Goal: Information Seeking & Learning: Check status

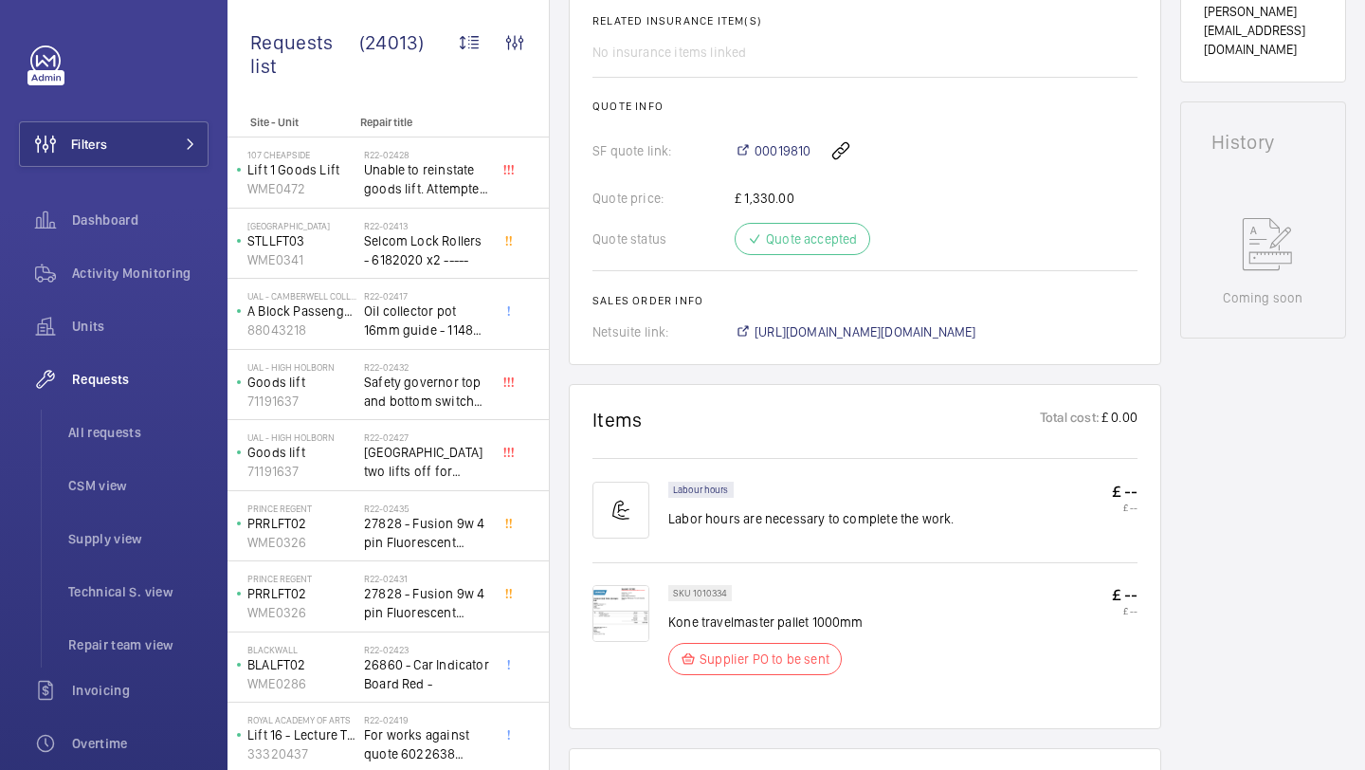
scroll to position [778, 0]
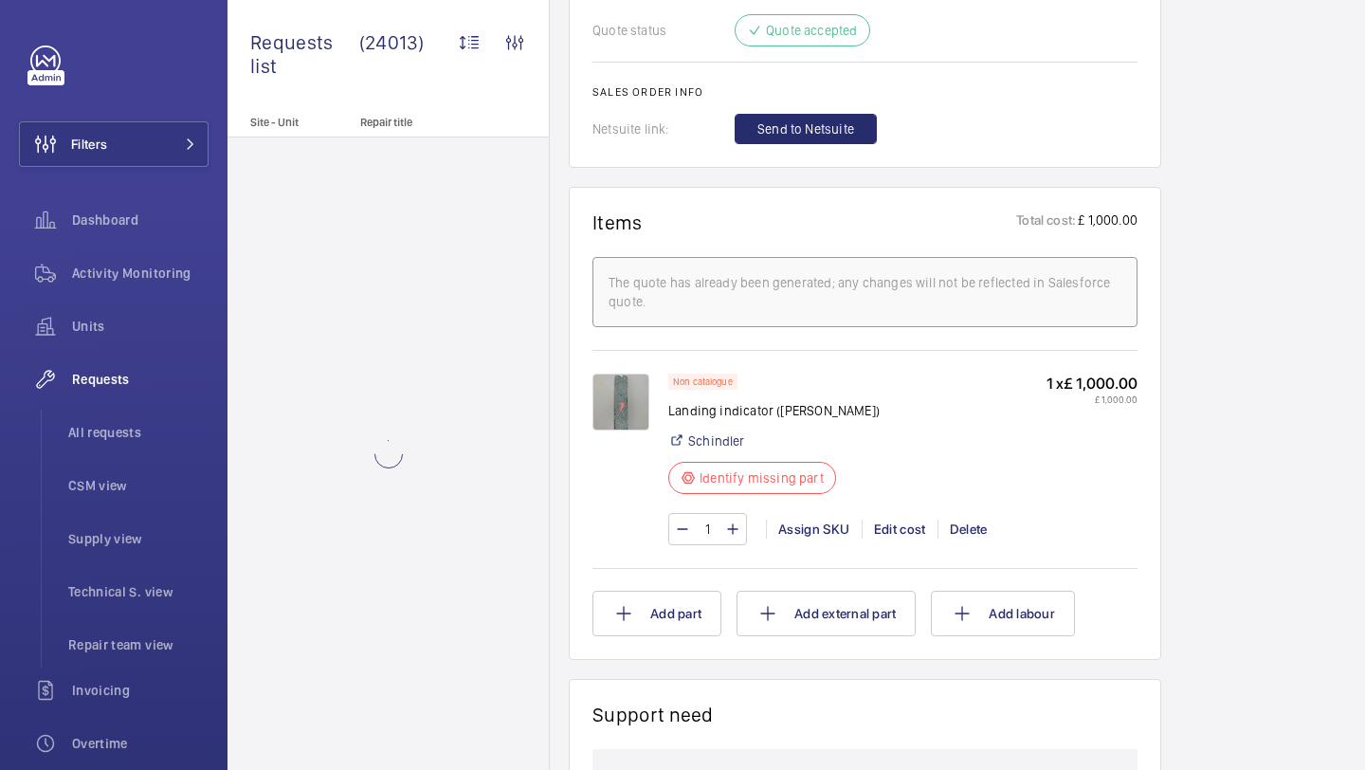
scroll to position [1167, 0]
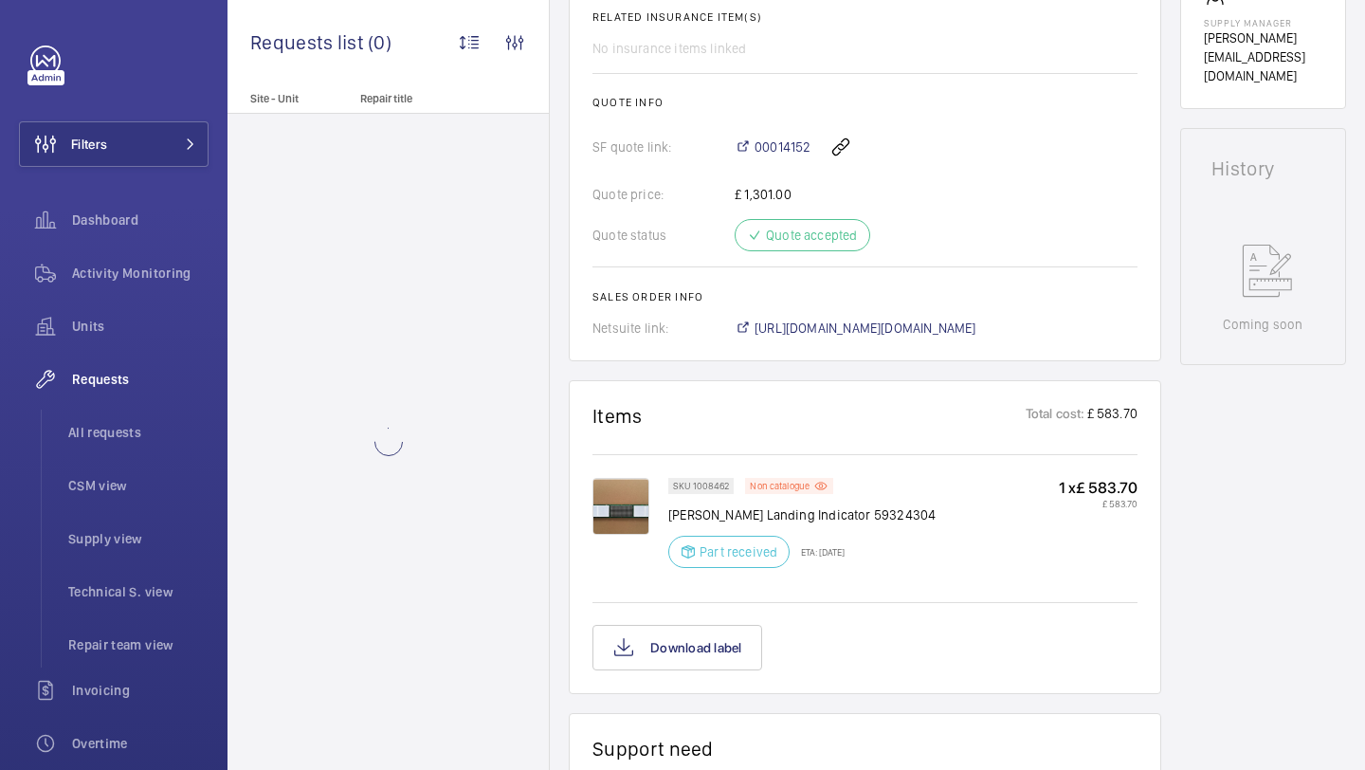
scroll to position [794, 0]
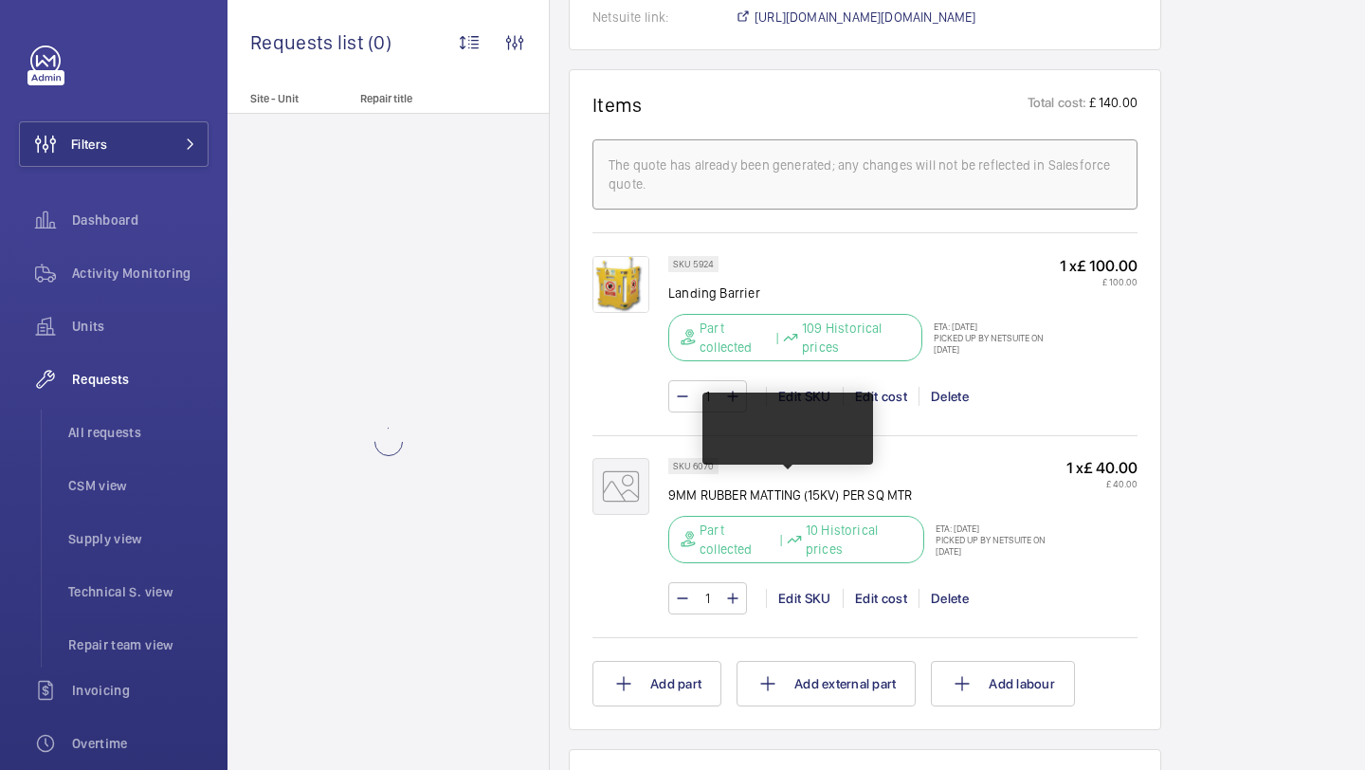
scroll to position [1457, 0]
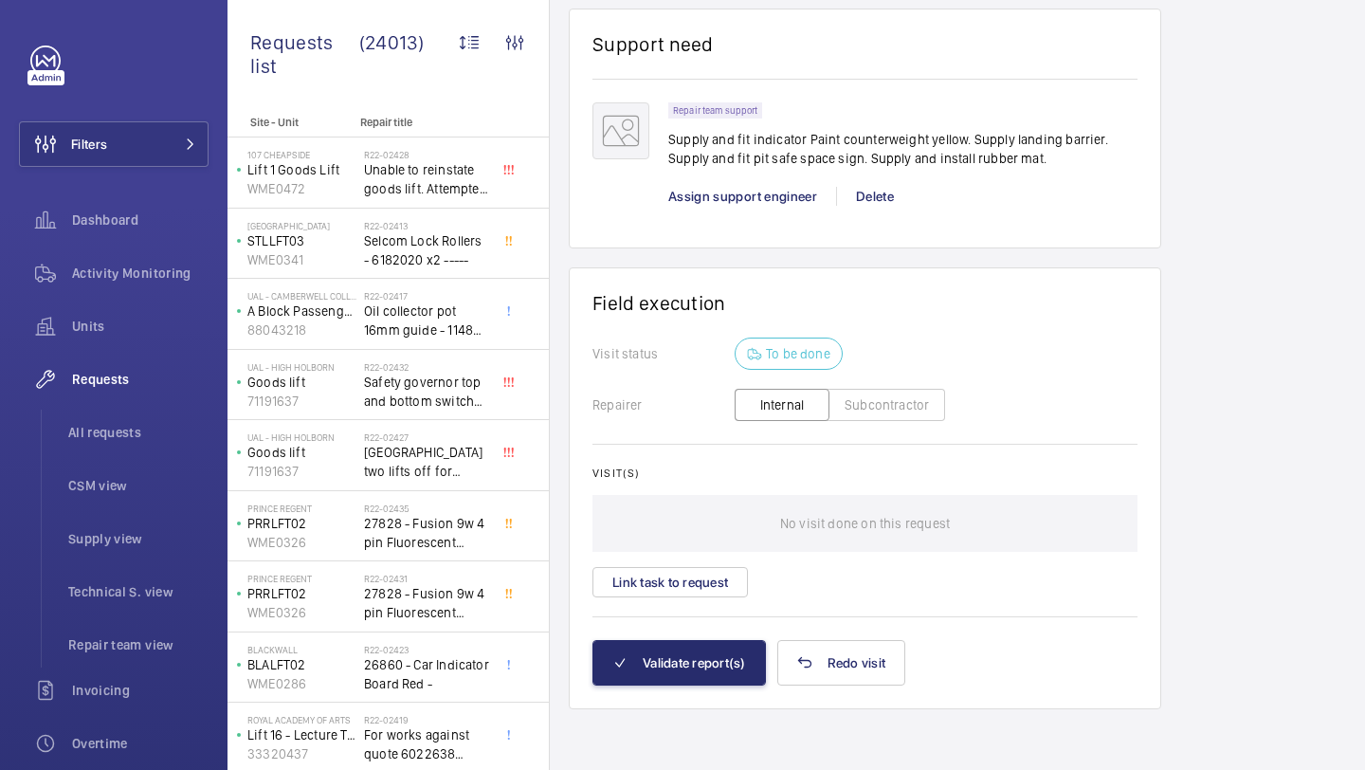
scroll to position [2124, 0]
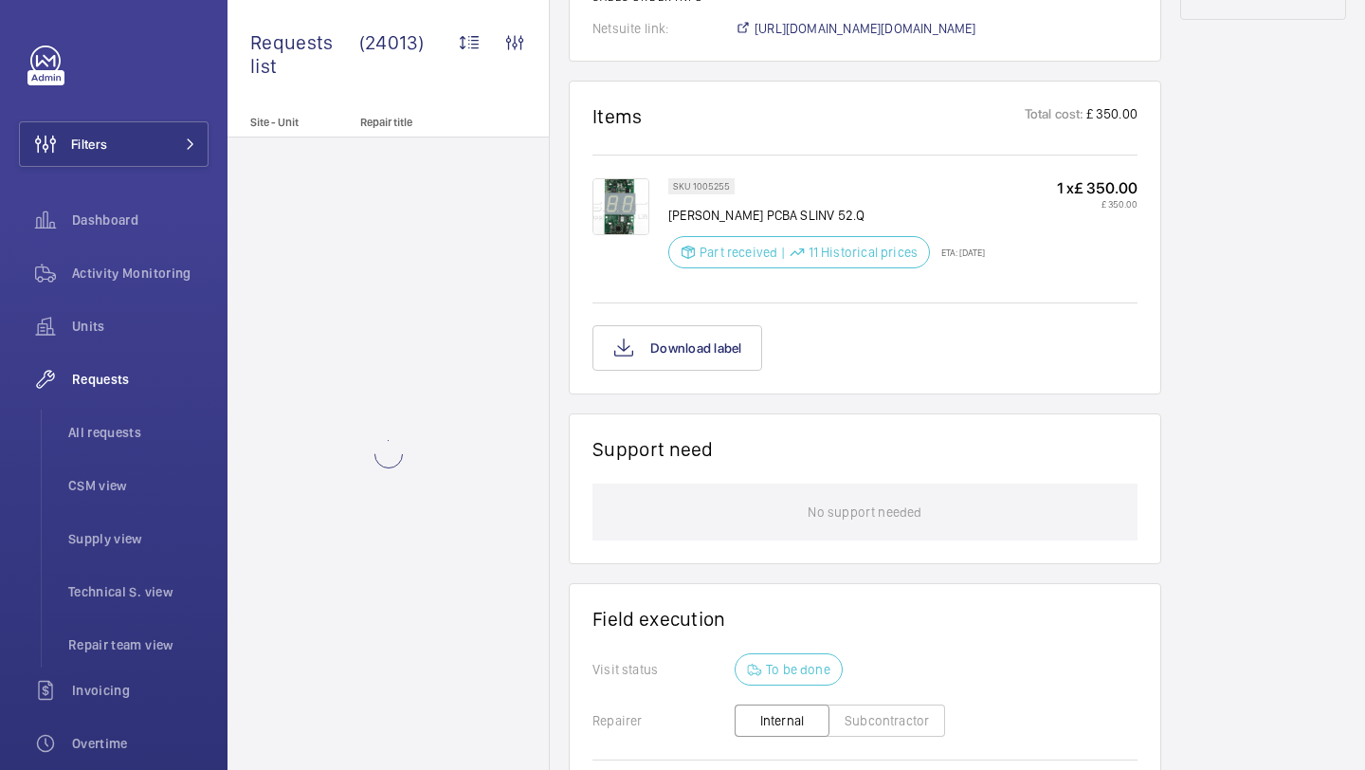
scroll to position [1113, 0]
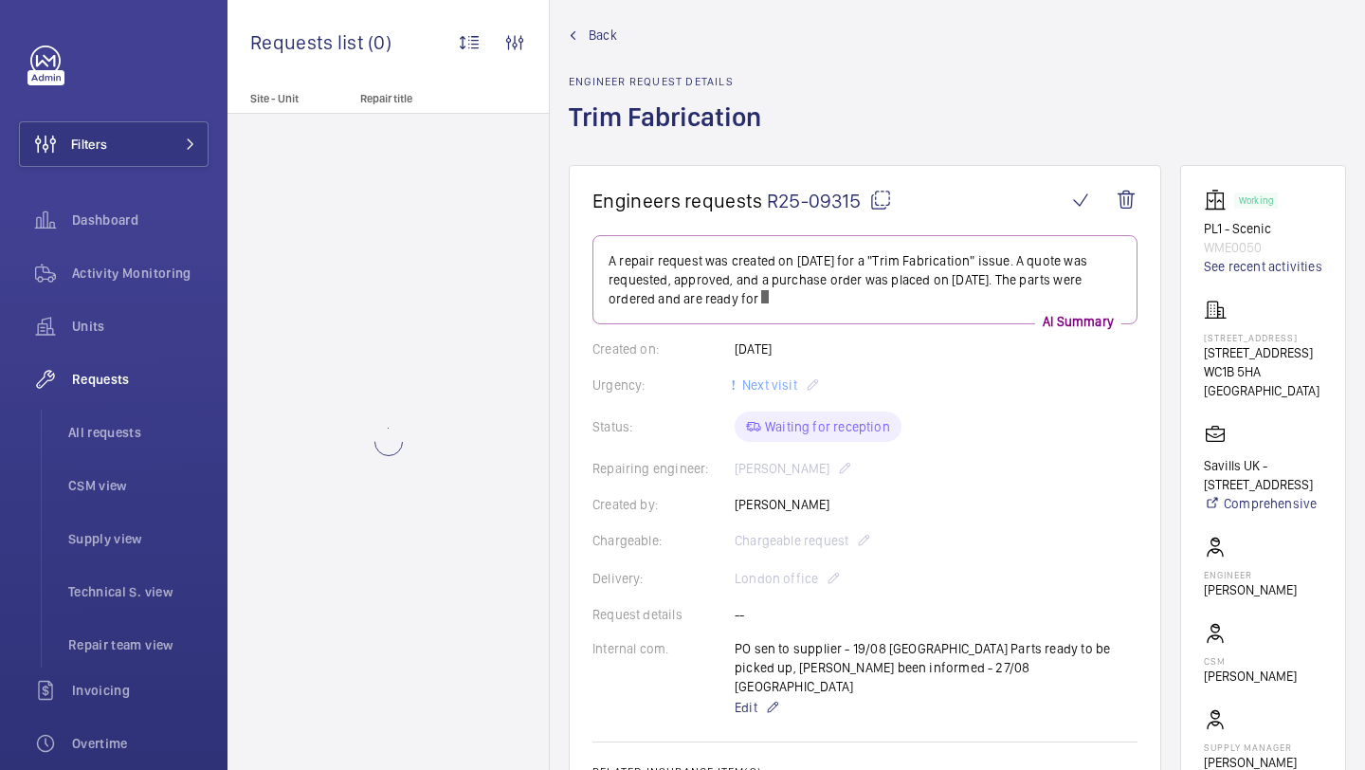
scroll to position [29, 0]
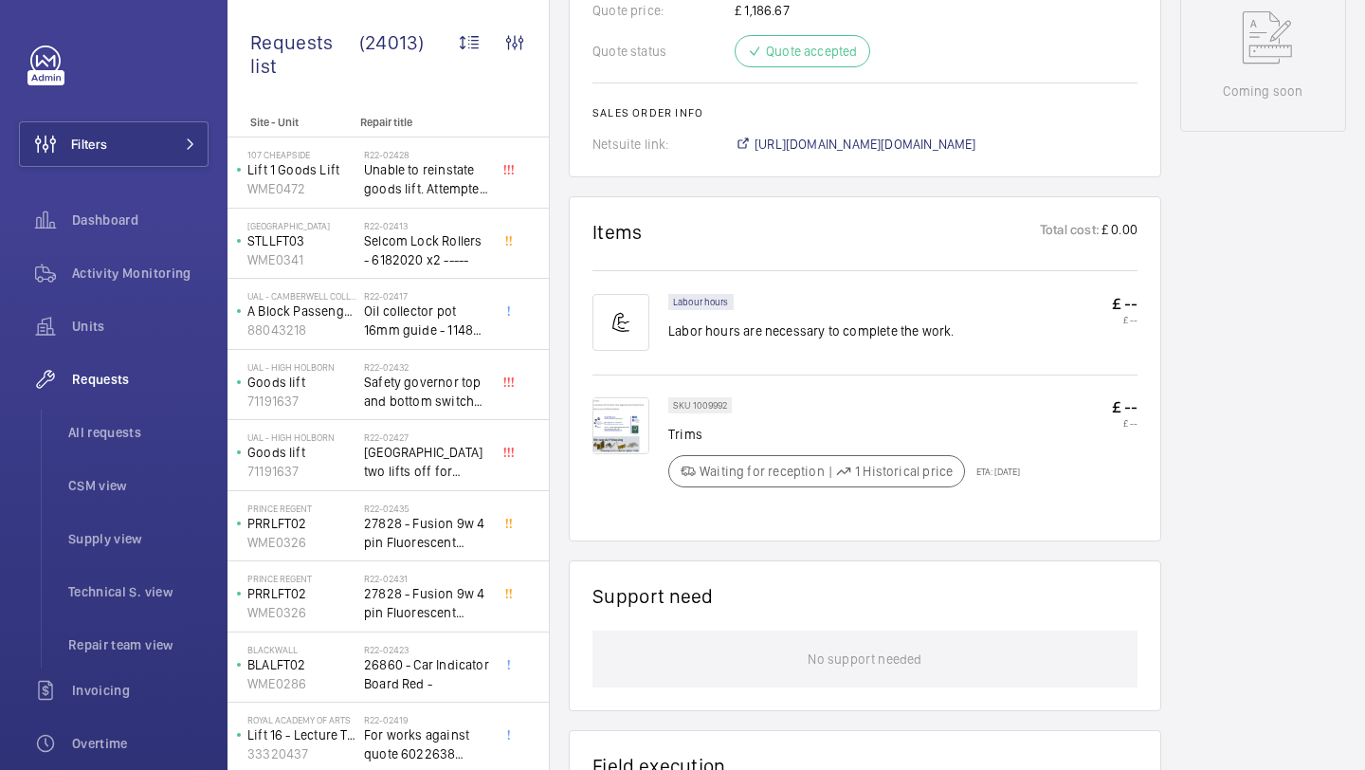
scroll to position [1010, 0]
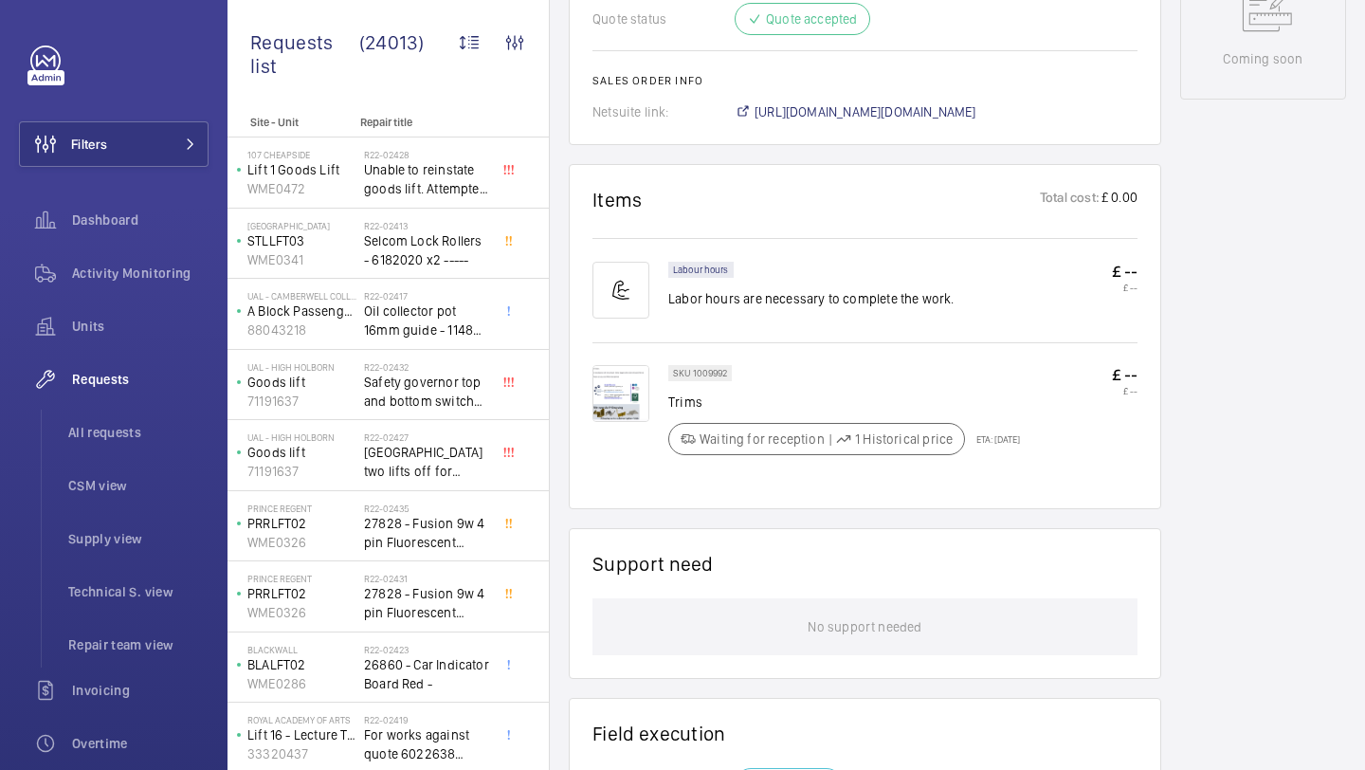
click at [608, 372] on img at bounding box center [621, 393] width 57 height 57
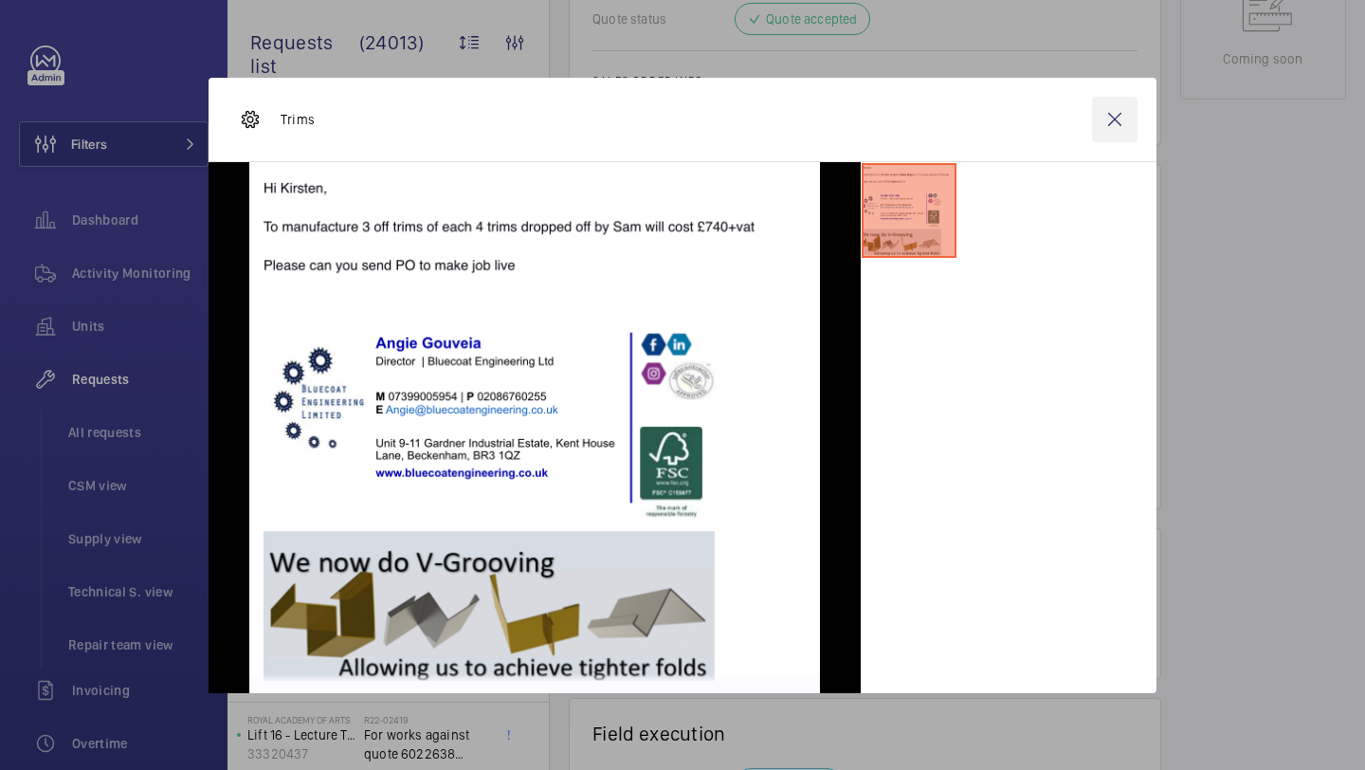
click at [1123, 127] on wm-front-icon-button at bounding box center [1115, 120] width 46 height 46
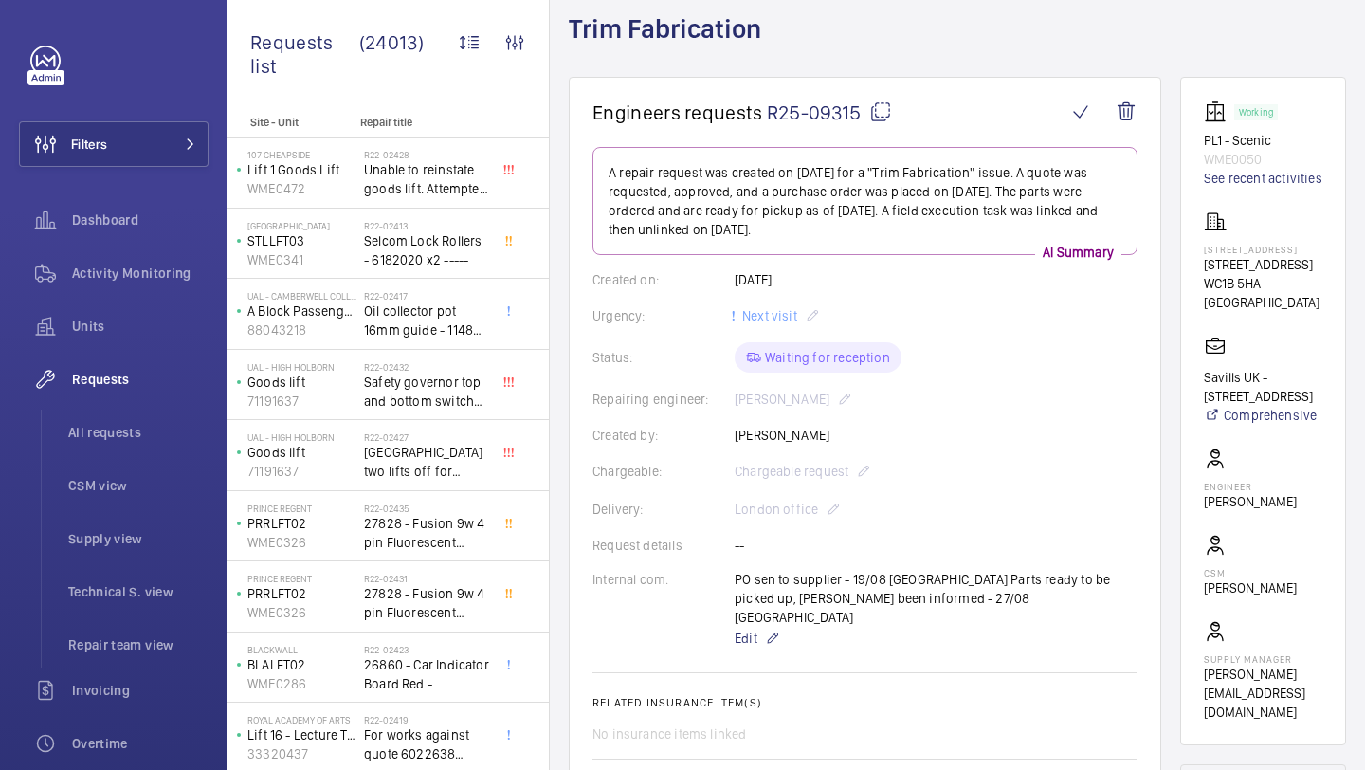
scroll to position [0, 0]
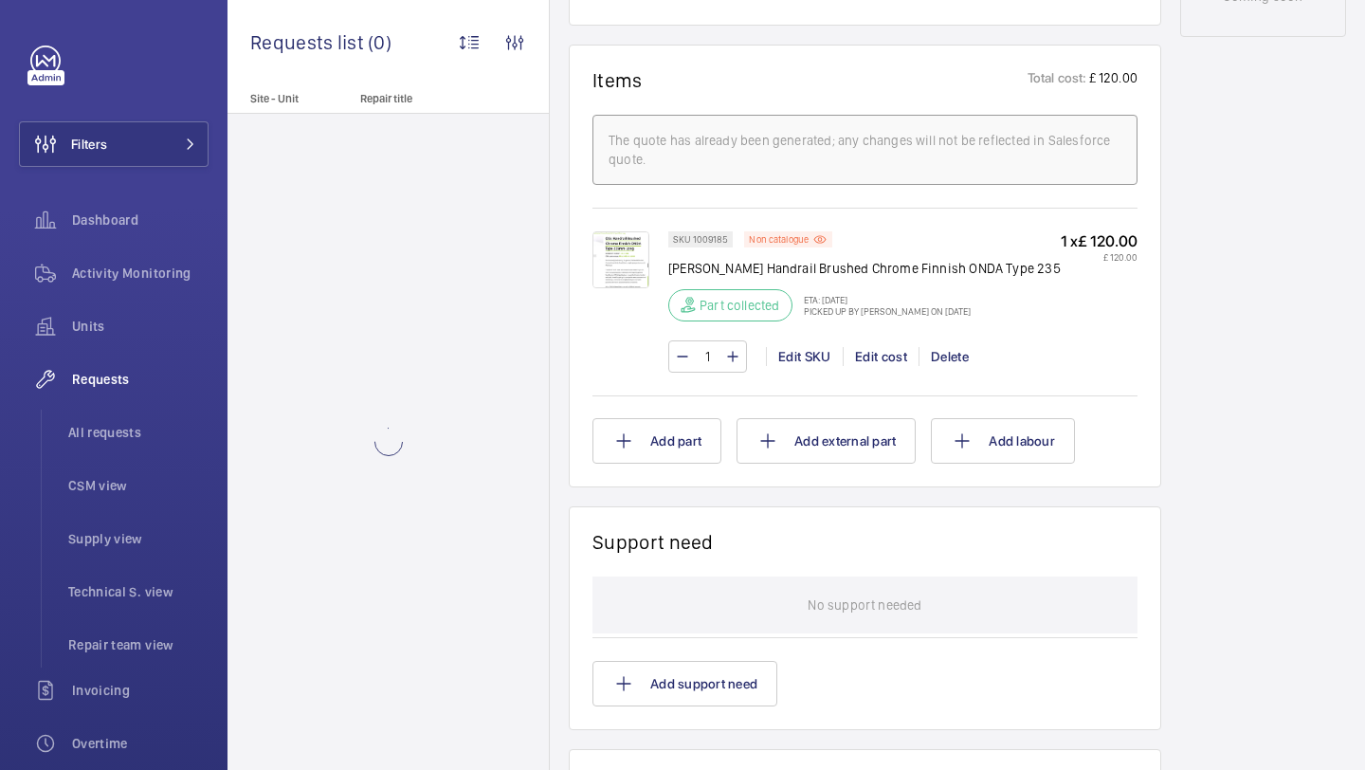
scroll to position [1168, 0]
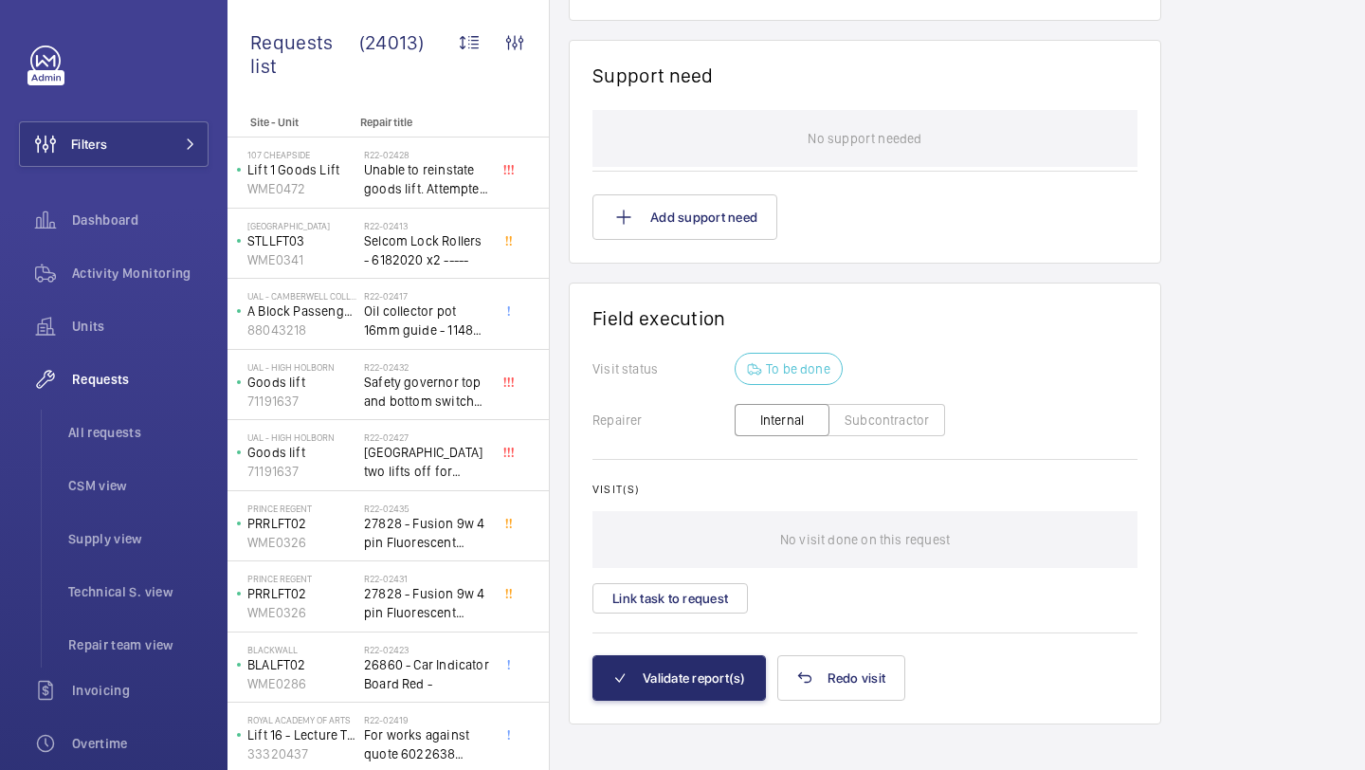
scroll to position [1576, 0]
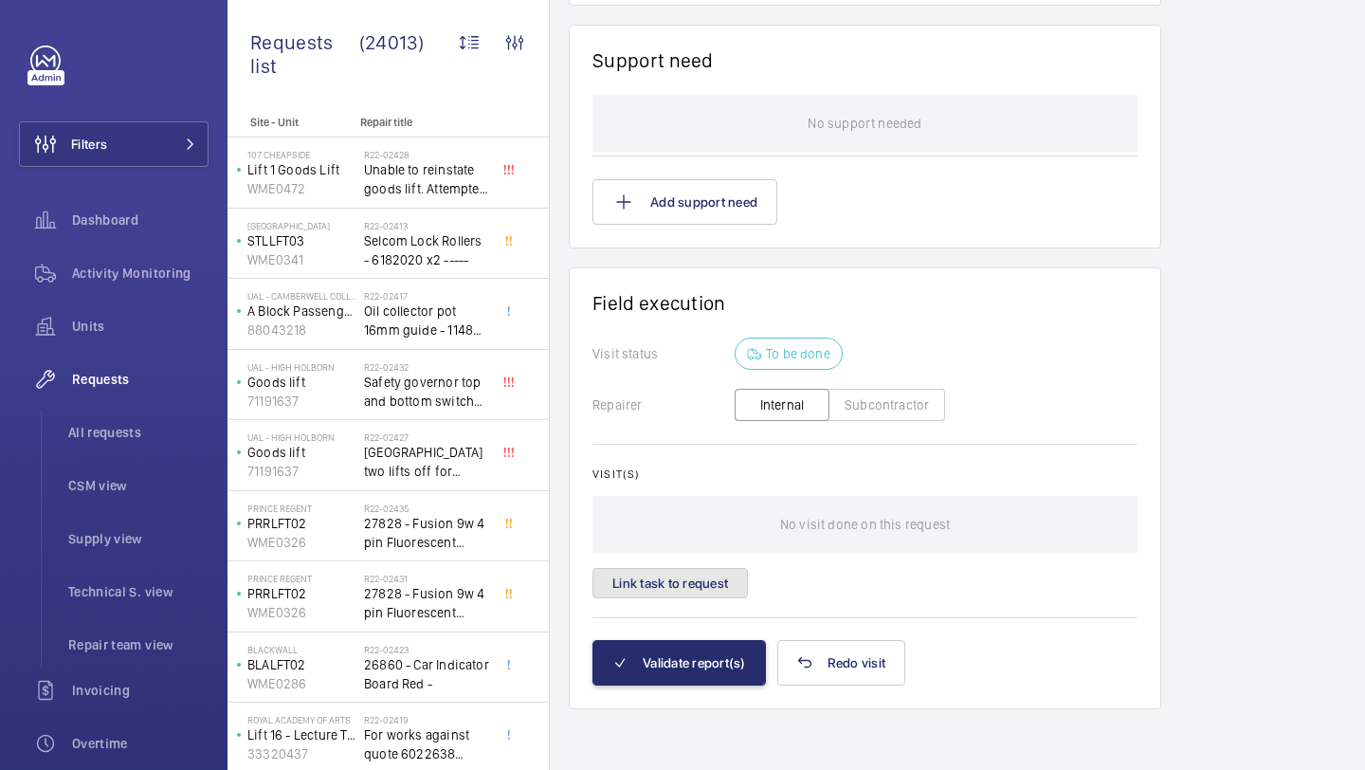
click at [714, 594] on button "Link task to request" at bounding box center [671, 583] width 156 height 30
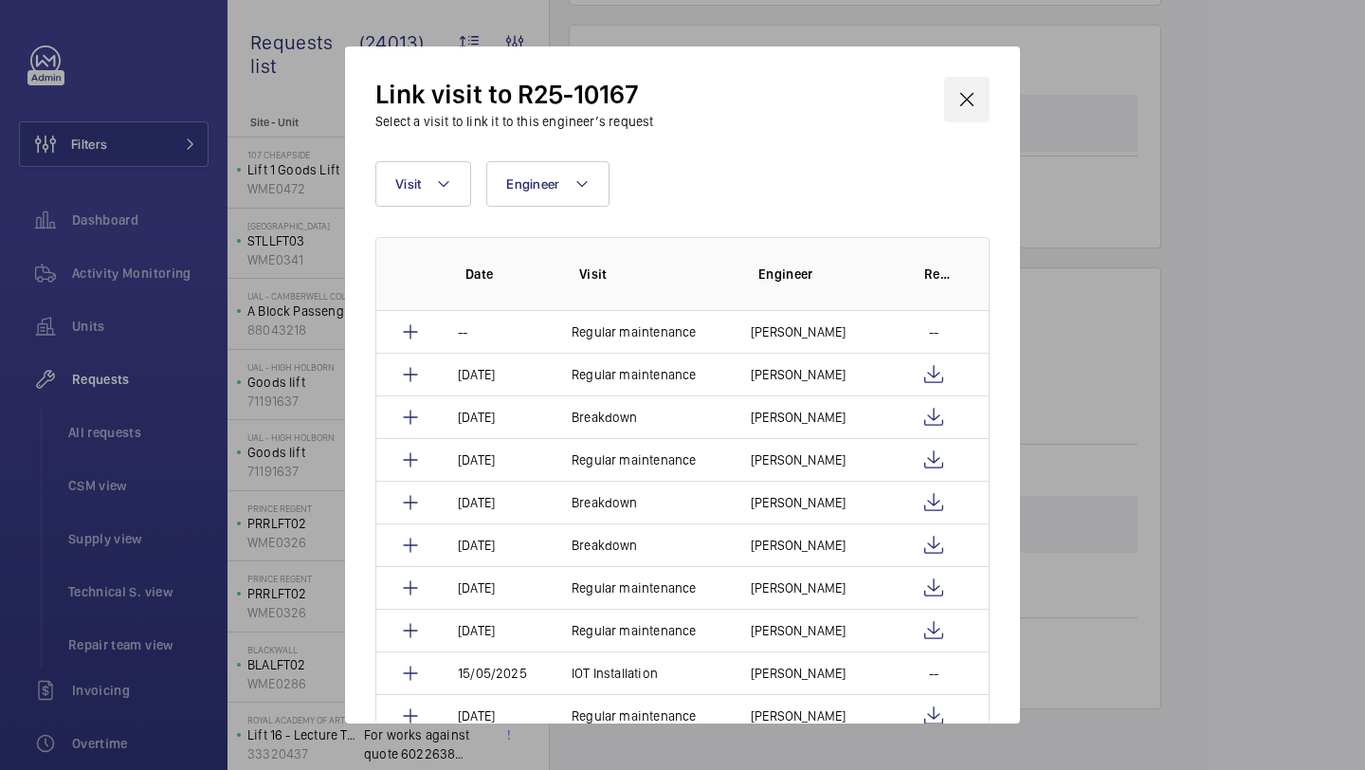
click at [954, 111] on wm-front-icon-button at bounding box center [967, 100] width 46 height 46
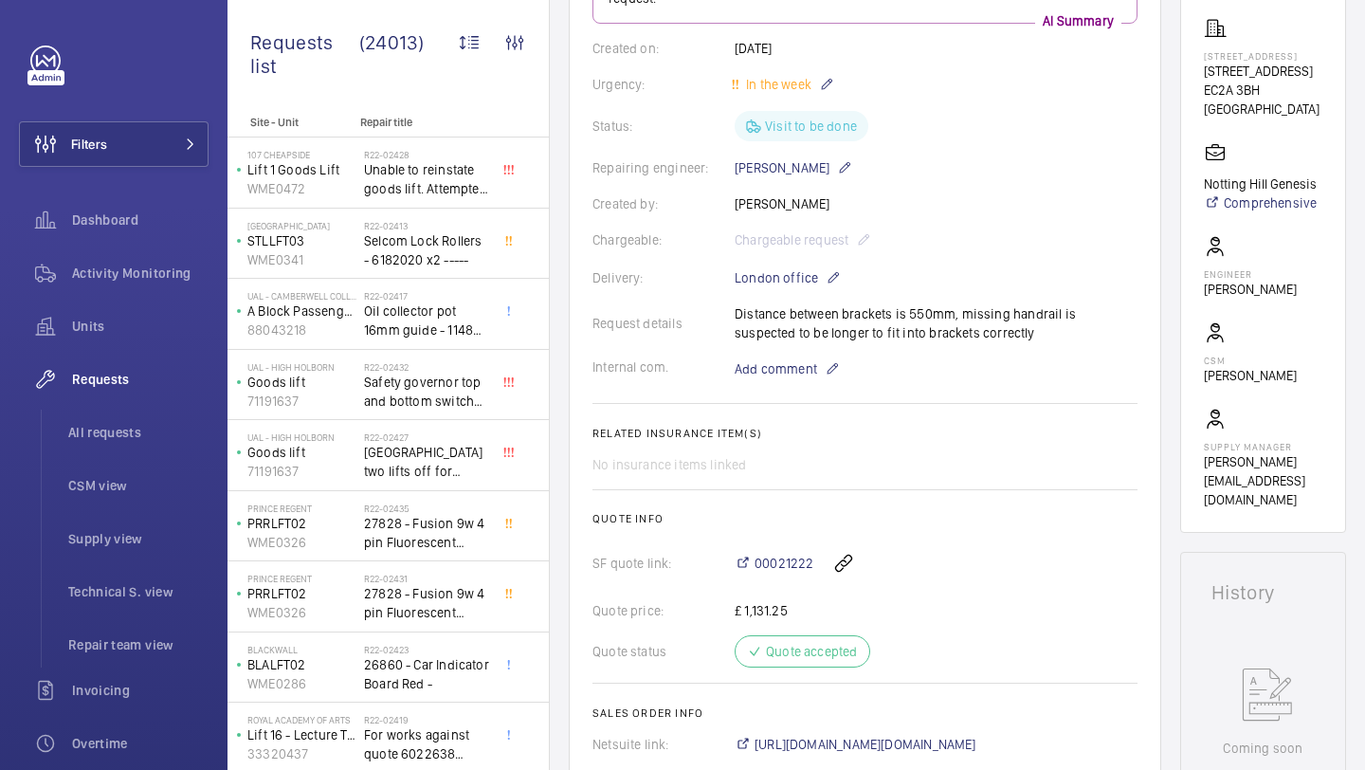
scroll to position [338, 0]
click at [148, 121] on button "Filters" at bounding box center [114, 144] width 190 height 46
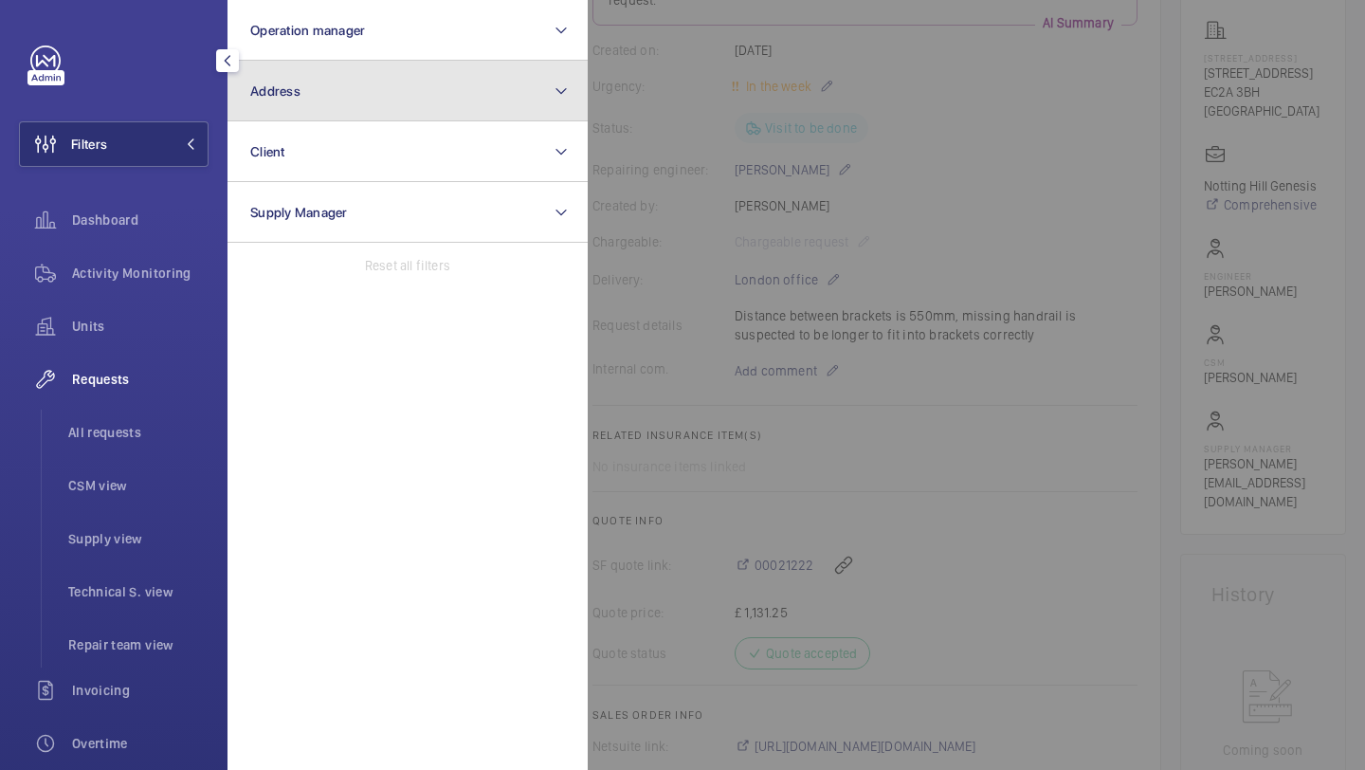
click at [339, 82] on button "Address" at bounding box center [408, 91] width 360 height 61
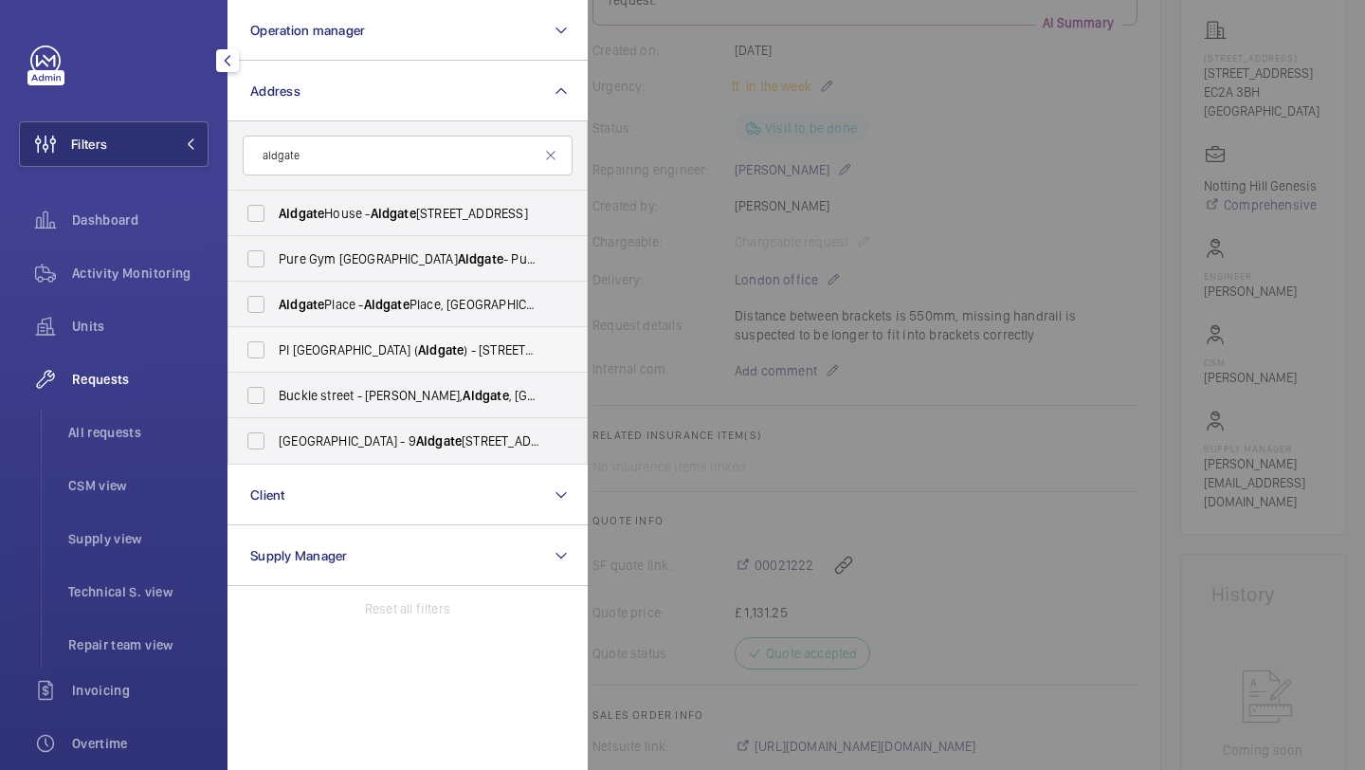
type input "aldgate"
click at [343, 344] on span "PI [GEOGRAPHIC_DATA] ( [GEOGRAPHIC_DATA] ) - [STREET_ADDRESS]" at bounding box center [409, 349] width 261 height 19
click at [275, 344] on input "PI [GEOGRAPHIC_DATA] ( [GEOGRAPHIC_DATA] ) - [STREET_ADDRESS]" at bounding box center [256, 350] width 38 height 38
checkbox input "true"
click at [700, 287] on div at bounding box center [1270, 385] width 1365 height 770
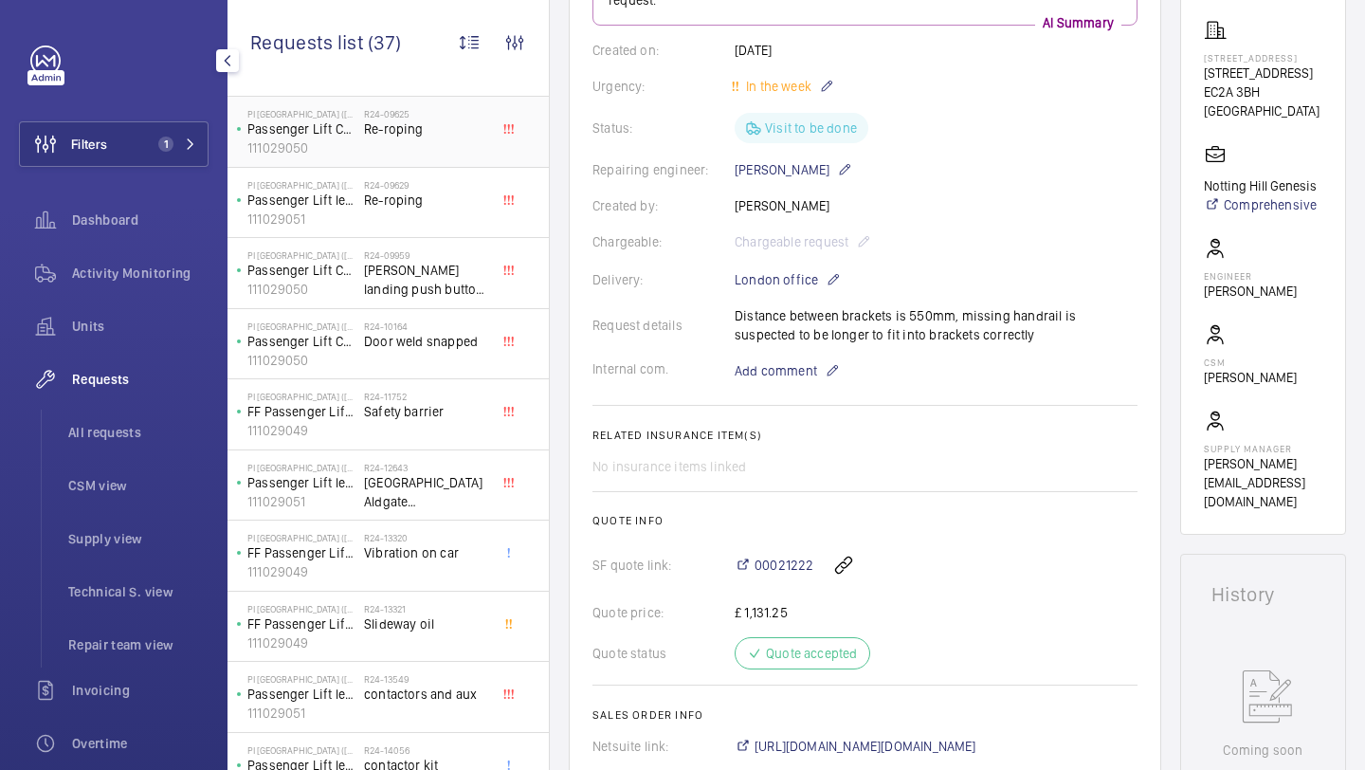
scroll to position [161, 0]
click at [114, 436] on span "All requests" at bounding box center [138, 432] width 140 height 19
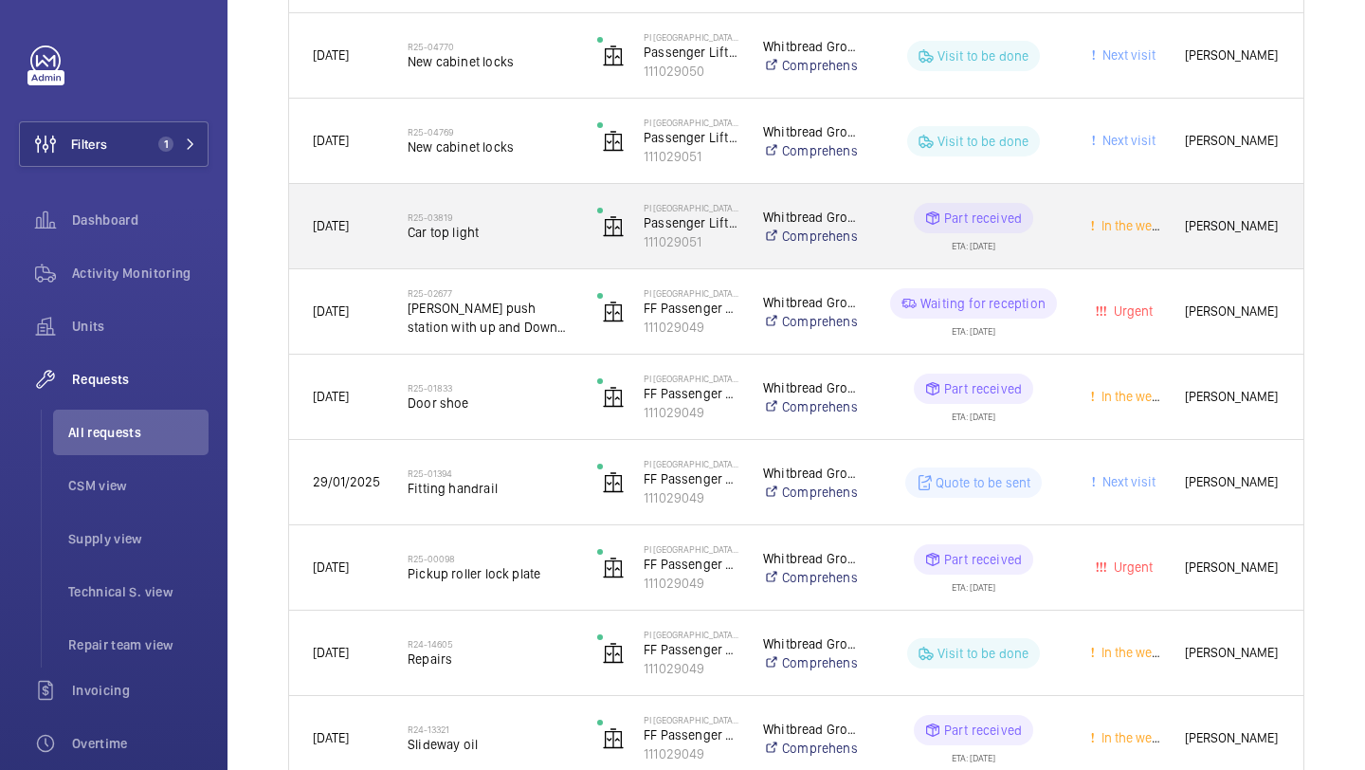
scroll to position [709, 0]
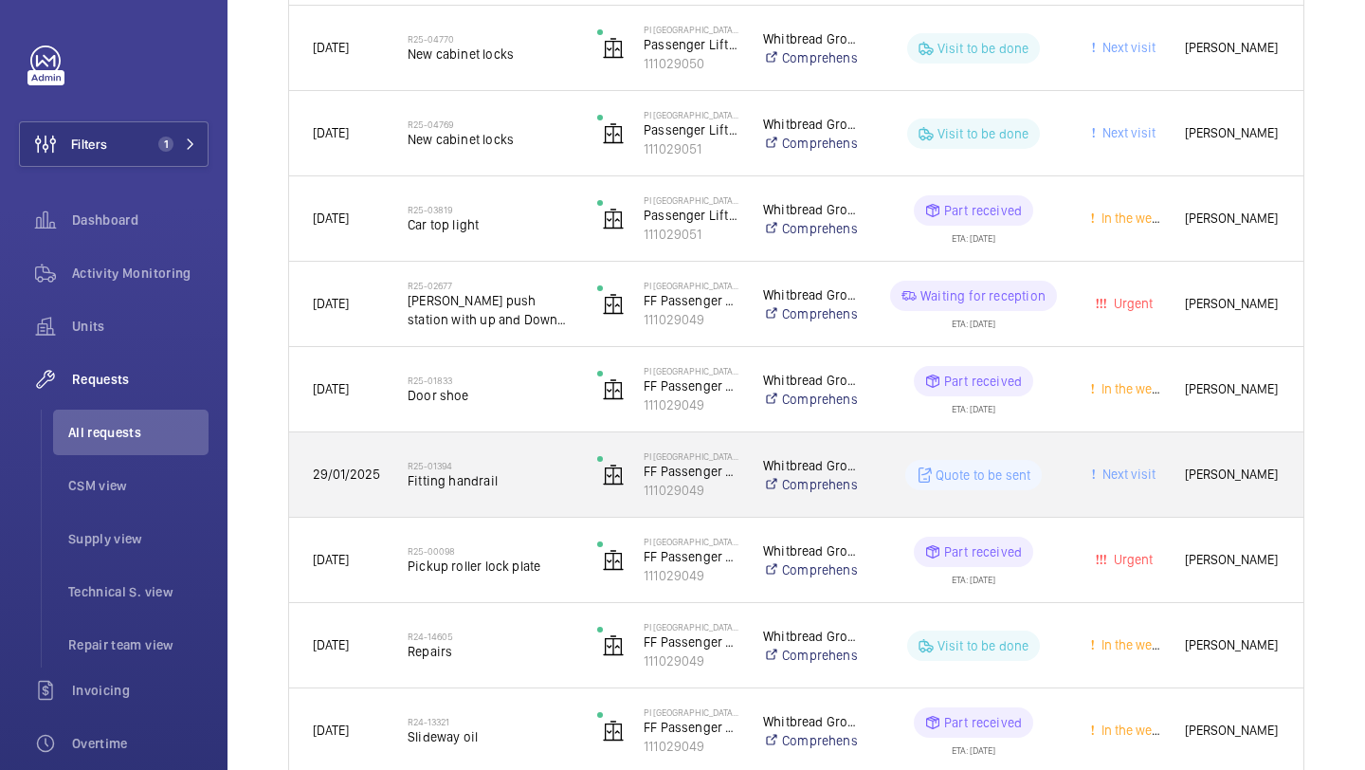
click at [536, 481] on span "Fitting handrail" at bounding box center [490, 480] width 165 height 19
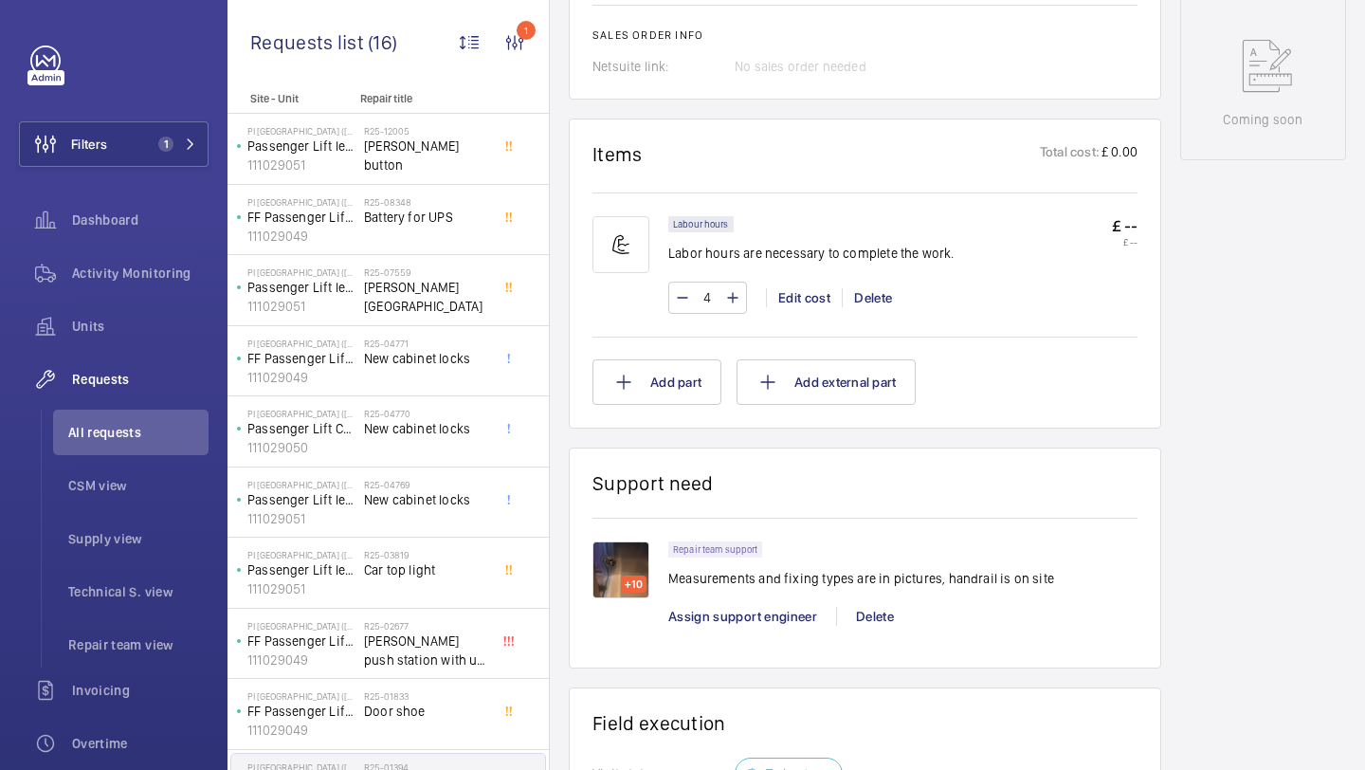
scroll to position [984, 0]
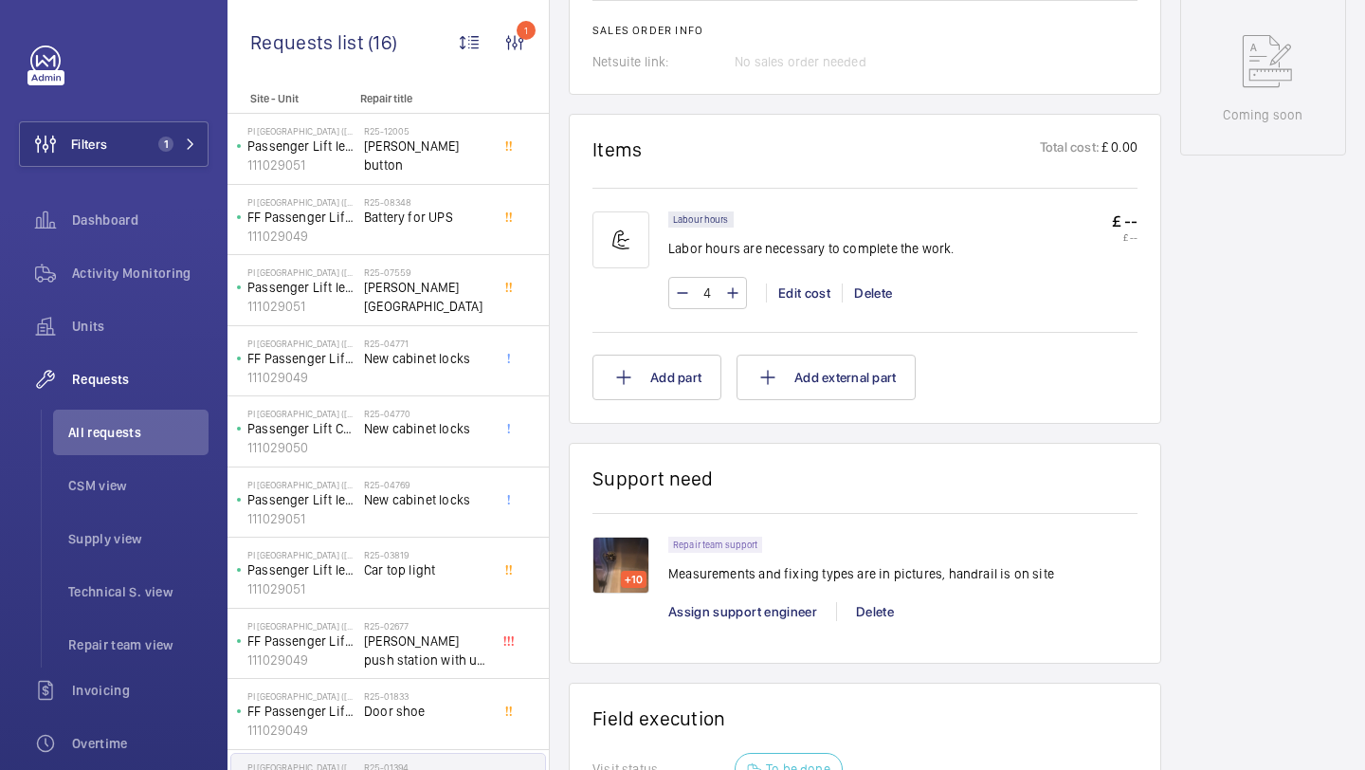
click at [628, 559] on img at bounding box center [621, 565] width 57 height 57
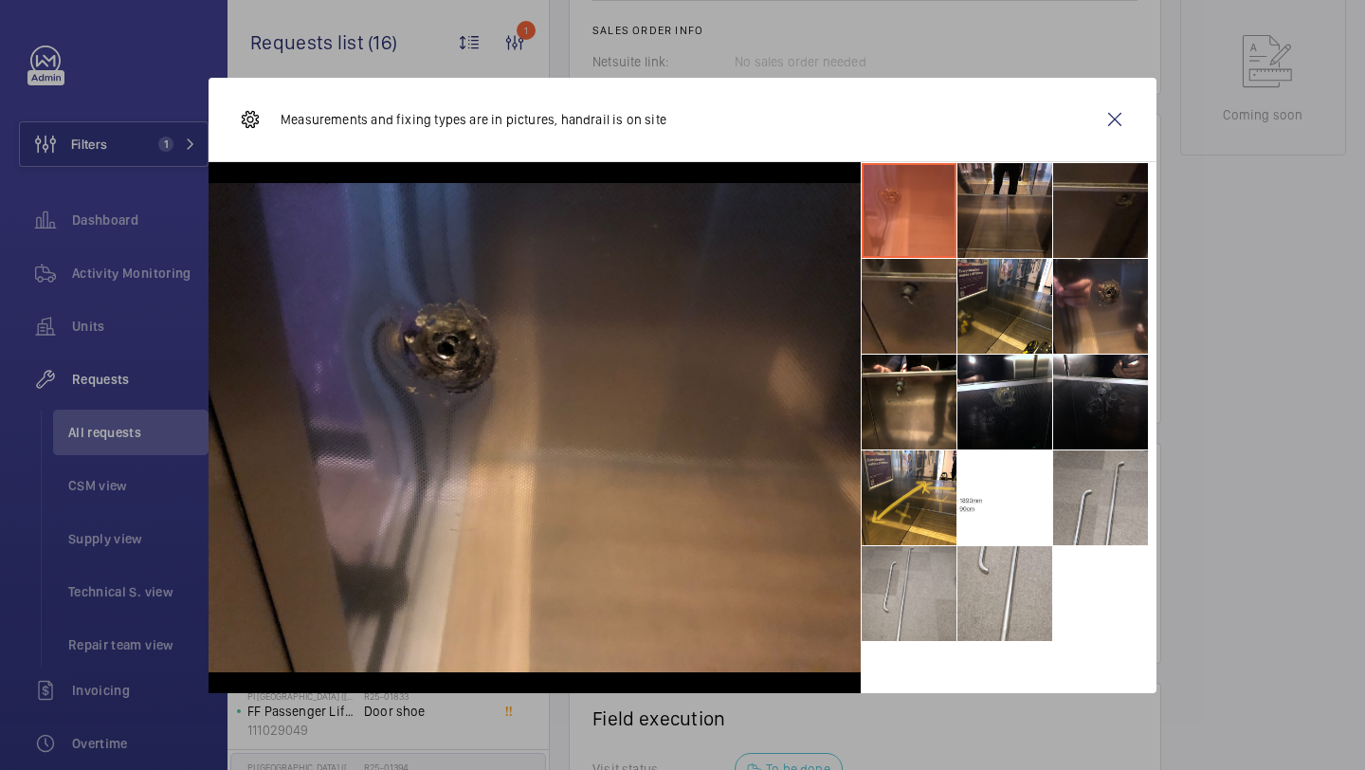
click at [1028, 224] on li at bounding box center [1005, 210] width 95 height 95
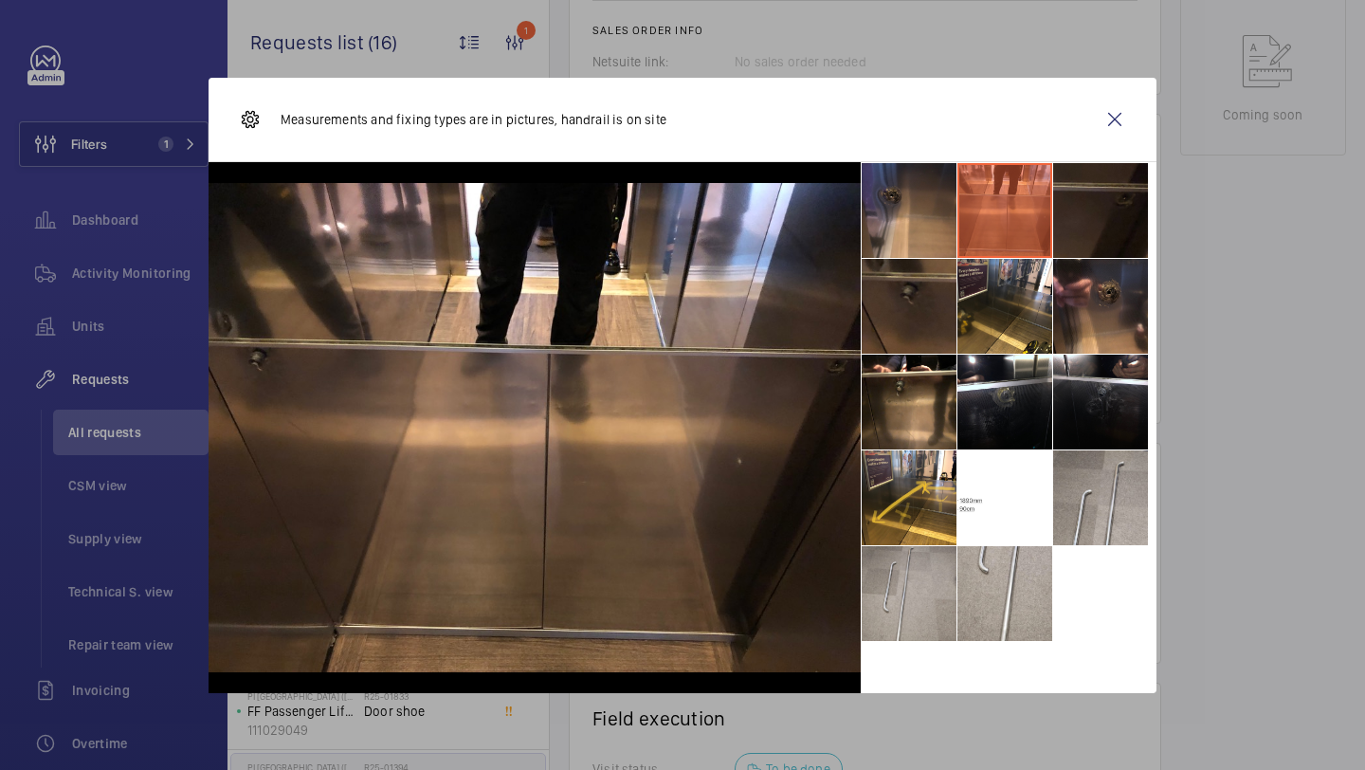
click at [1104, 188] on li at bounding box center [1100, 210] width 95 height 95
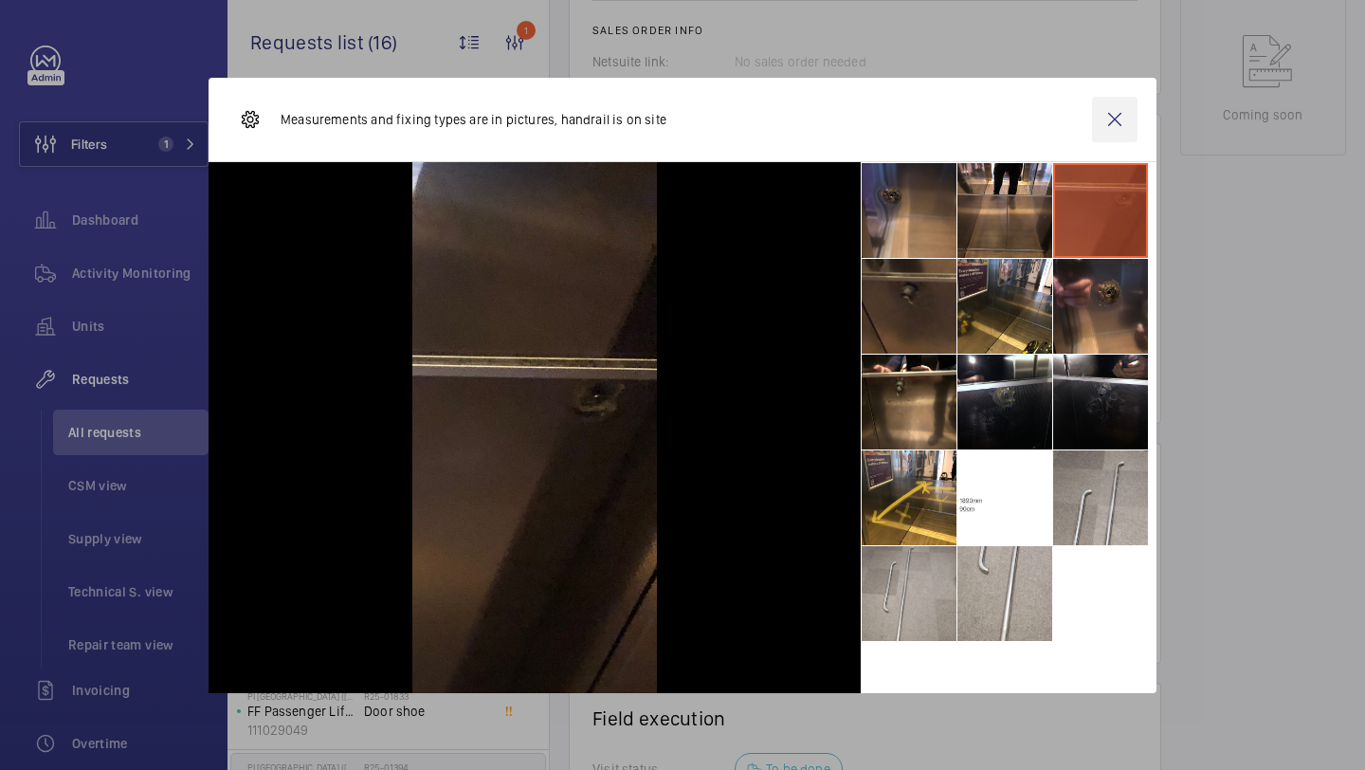
click at [1131, 126] on wm-front-icon-button at bounding box center [1115, 120] width 46 height 46
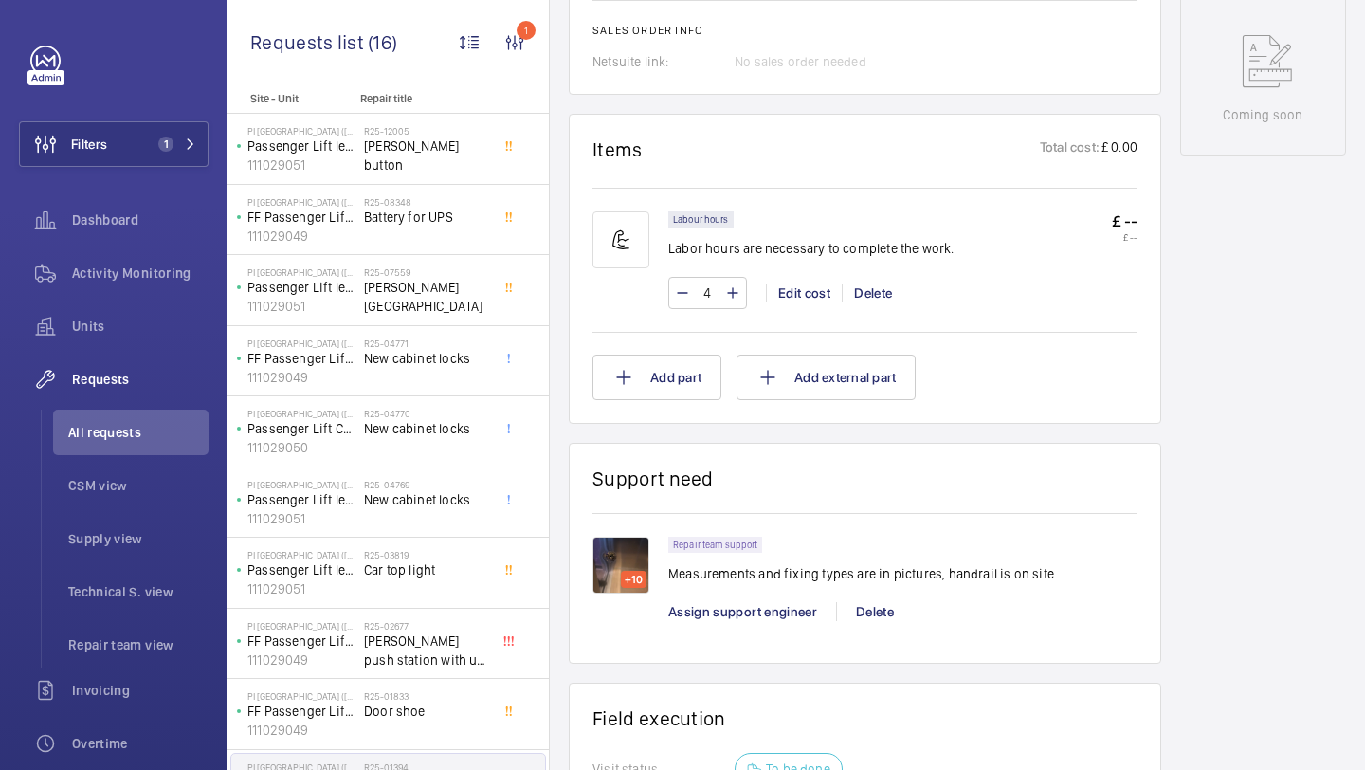
click at [622, 554] on img at bounding box center [621, 565] width 57 height 57
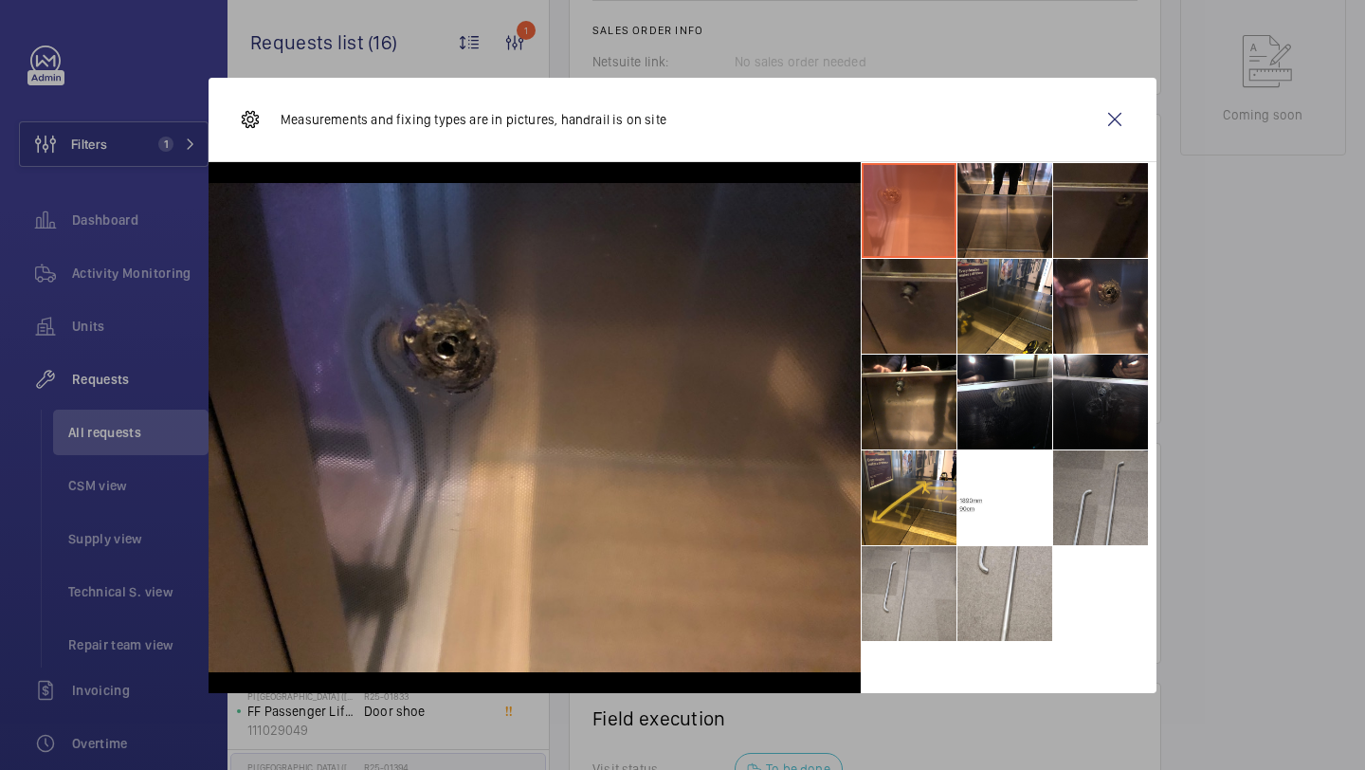
click at [1105, 474] on li at bounding box center [1100, 497] width 95 height 95
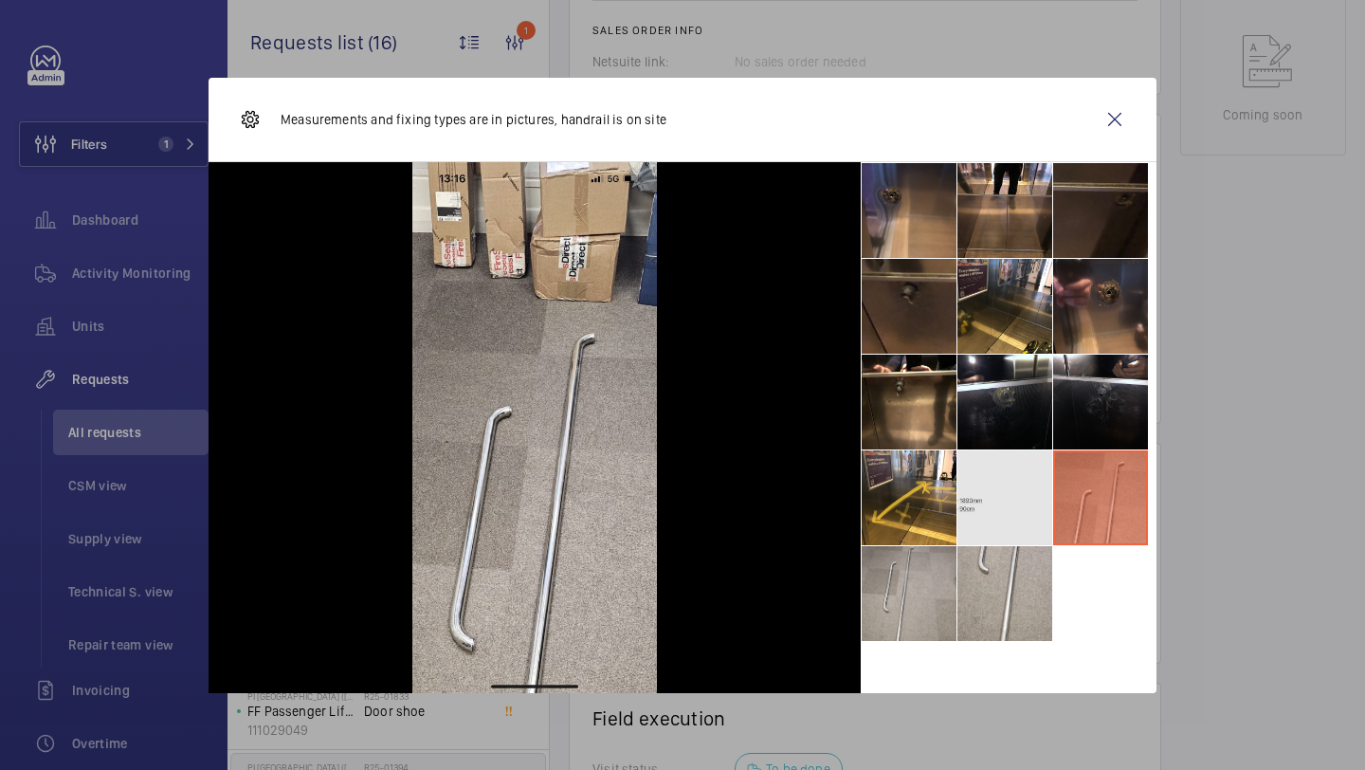
click at [1005, 514] on li at bounding box center [1005, 497] width 95 height 95
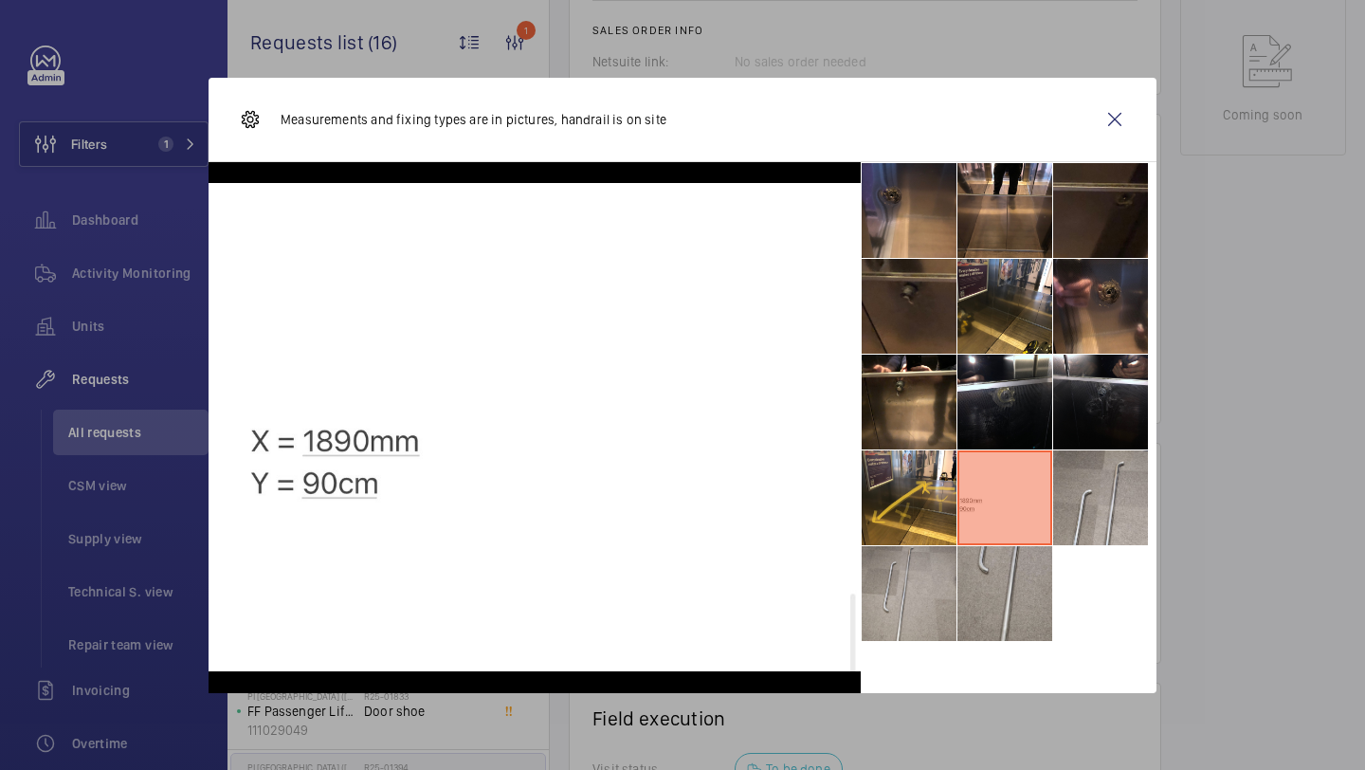
click at [1018, 583] on li at bounding box center [1005, 593] width 95 height 95
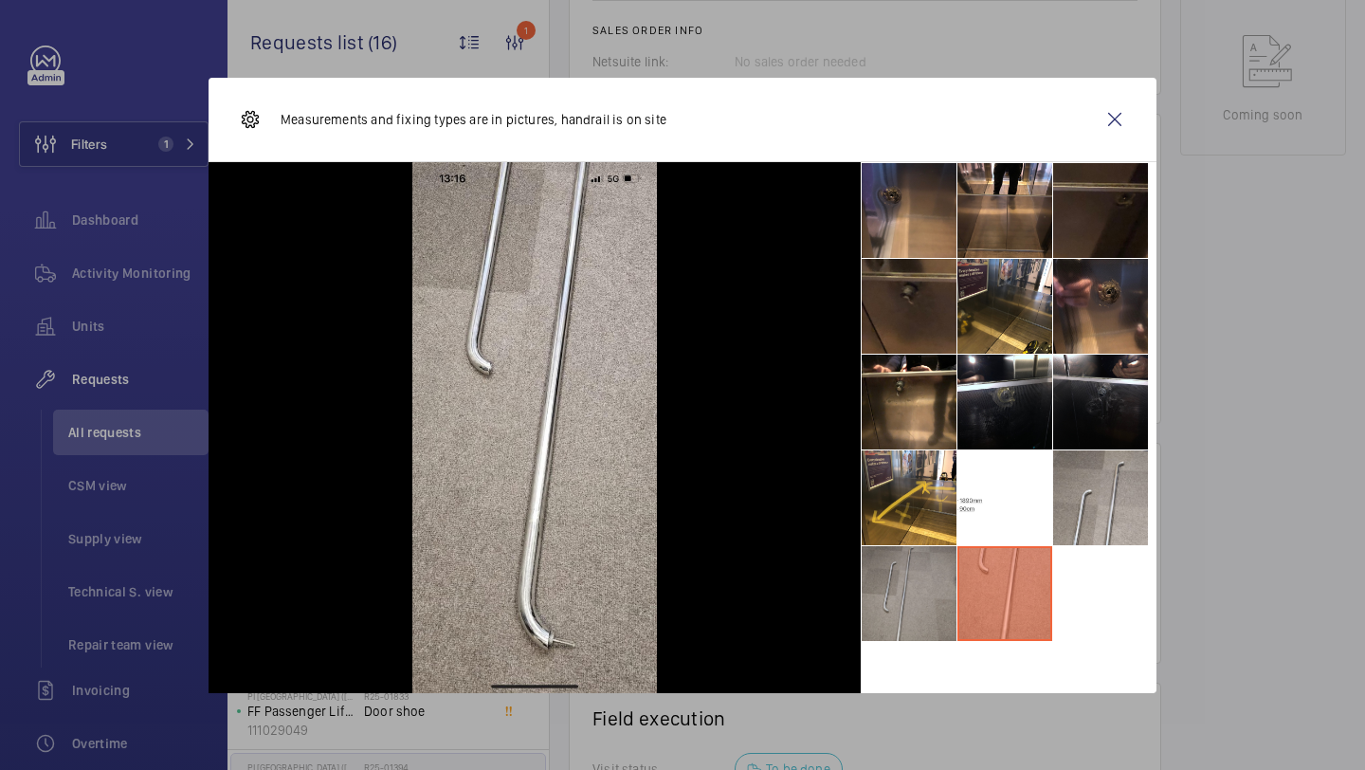
click at [954, 584] on li at bounding box center [909, 593] width 95 height 95
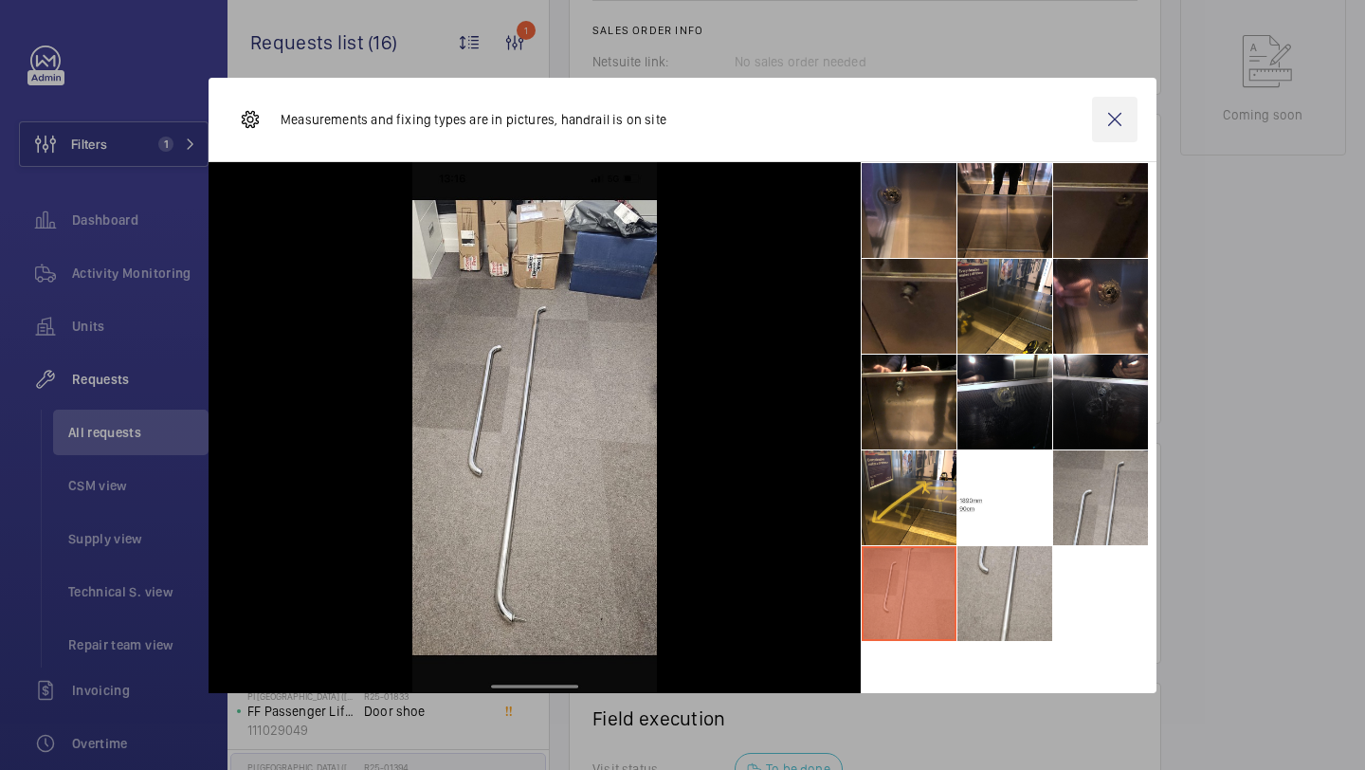
click at [1127, 117] on wm-front-icon-button at bounding box center [1115, 120] width 46 height 46
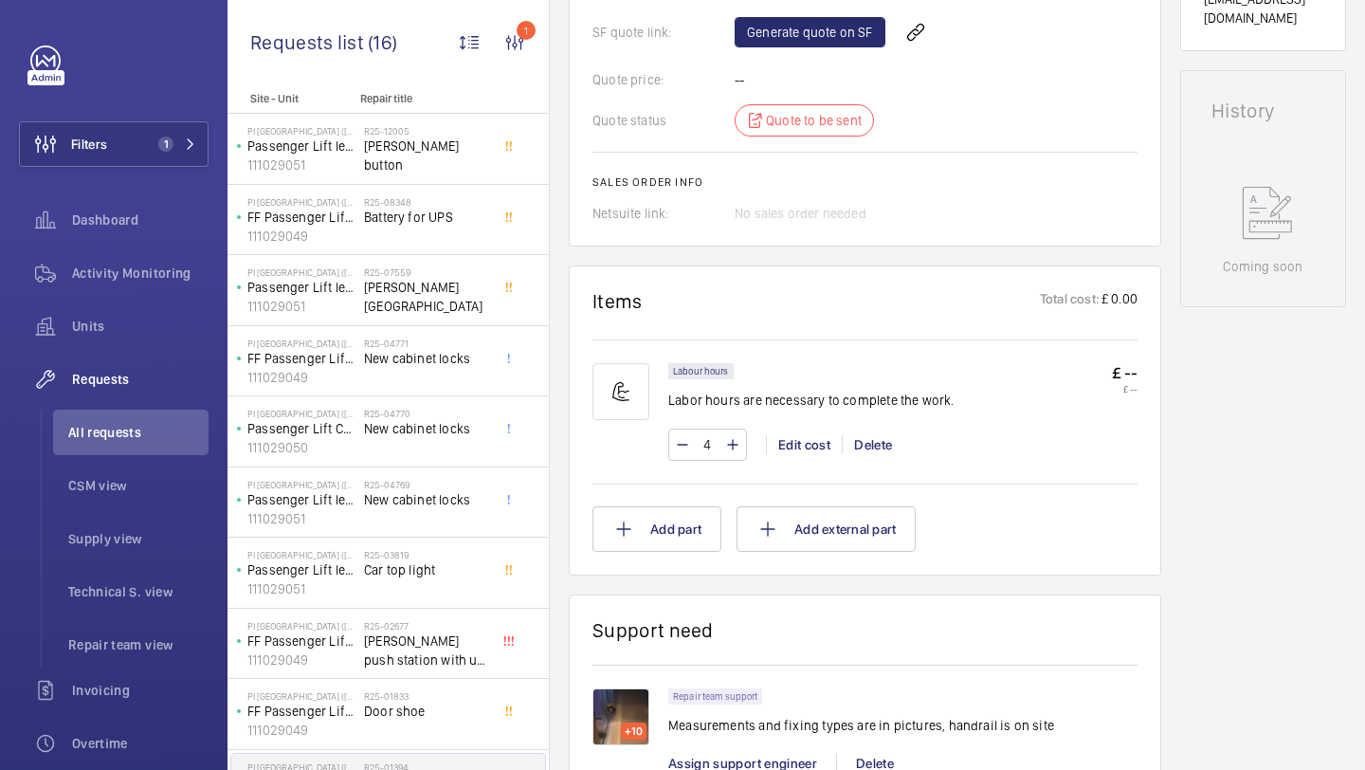
scroll to position [832, 0]
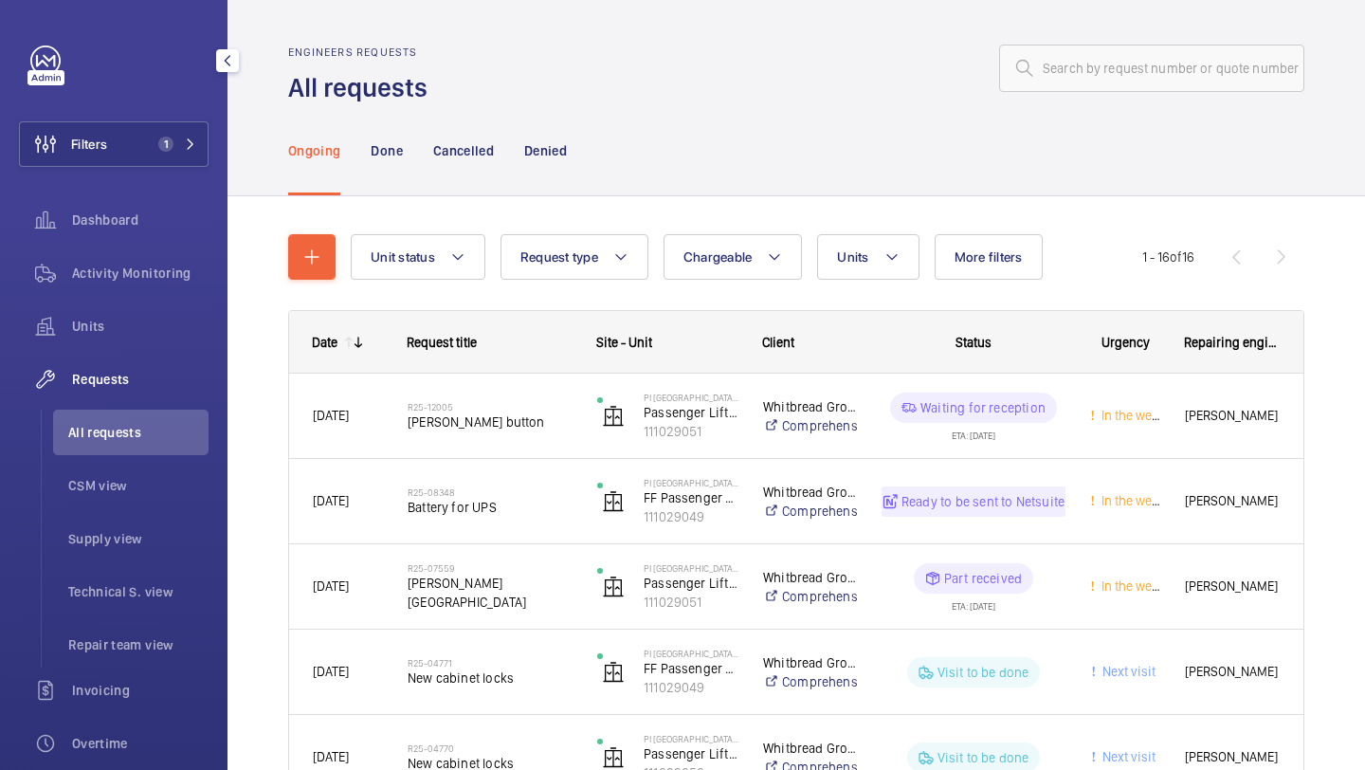
click at [142, 435] on span "All requests" at bounding box center [138, 432] width 140 height 19
